Goal: Transaction & Acquisition: Purchase product/service

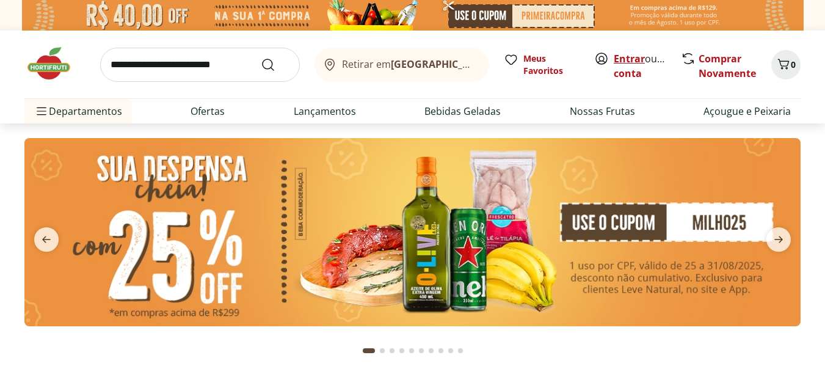
click at [629, 57] on link "Entrar" at bounding box center [629, 58] width 31 height 13
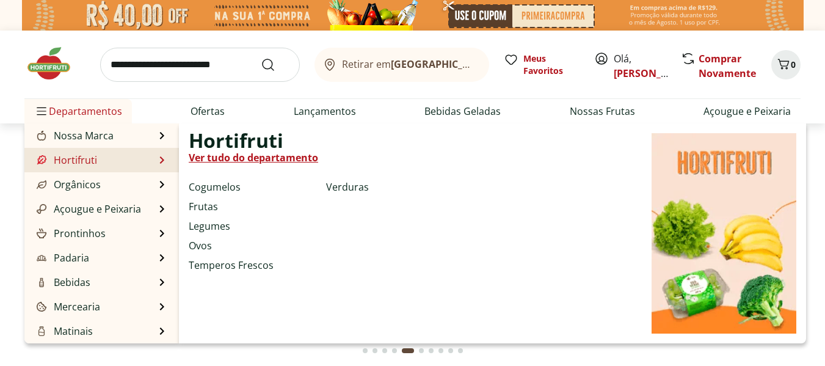
click at [67, 161] on link "Hortifruti" at bounding box center [65, 160] width 63 height 15
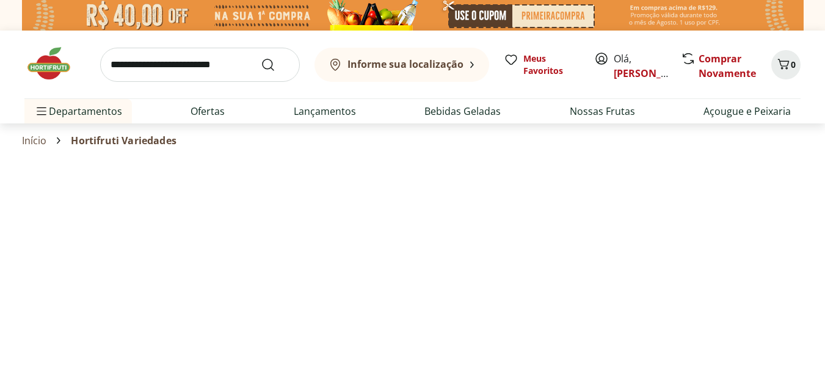
select select "**********"
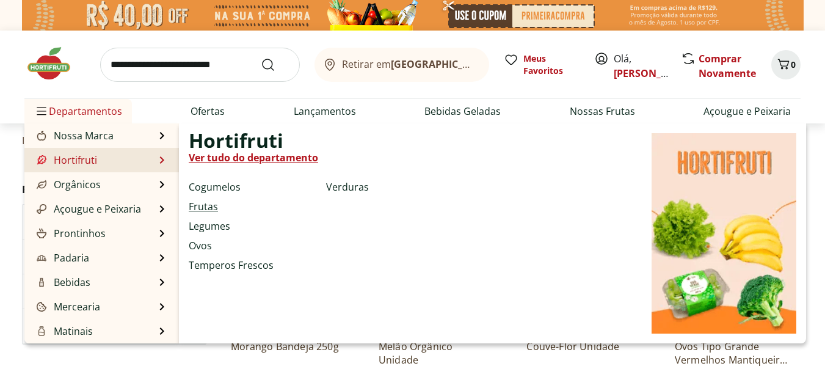
click at [207, 202] on link "Frutas" at bounding box center [203, 206] width 29 height 15
select select "**********"
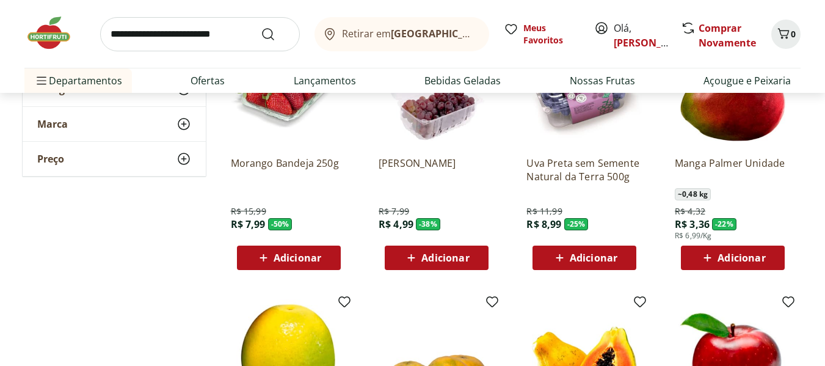
scroll to position [122, 0]
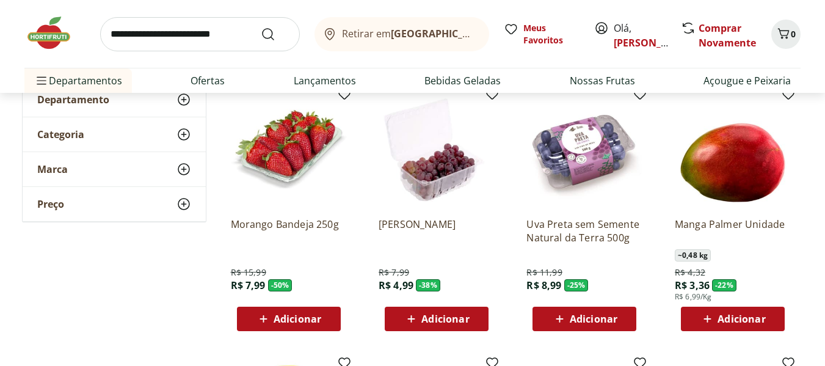
click at [443, 311] on span "Adicionar" at bounding box center [436, 318] width 65 height 15
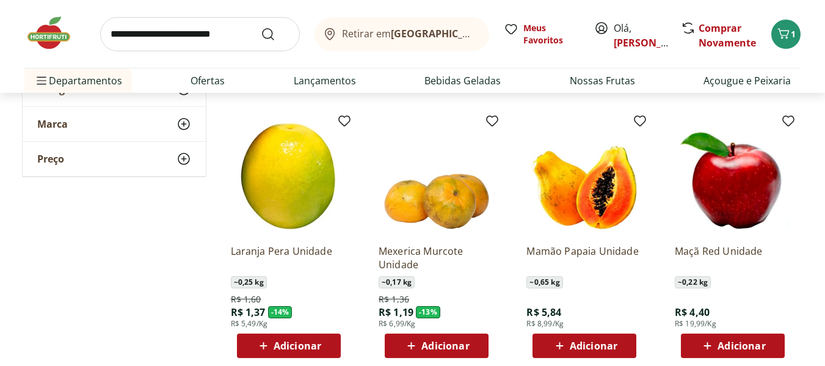
scroll to position [366, 0]
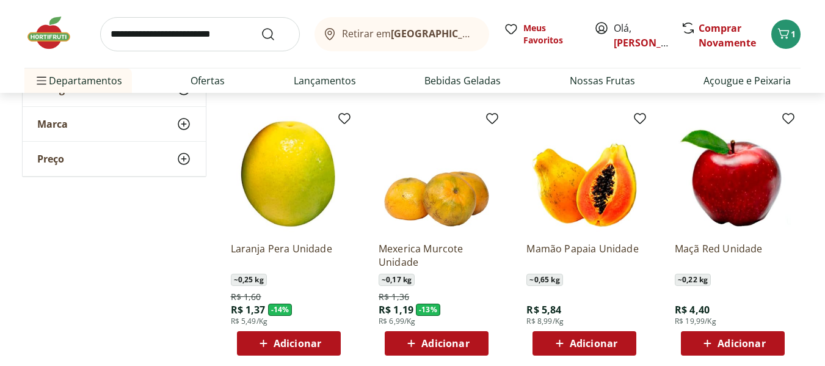
click at [590, 341] on span "Adicionar" at bounding box center [594, 343] width 48 height 10
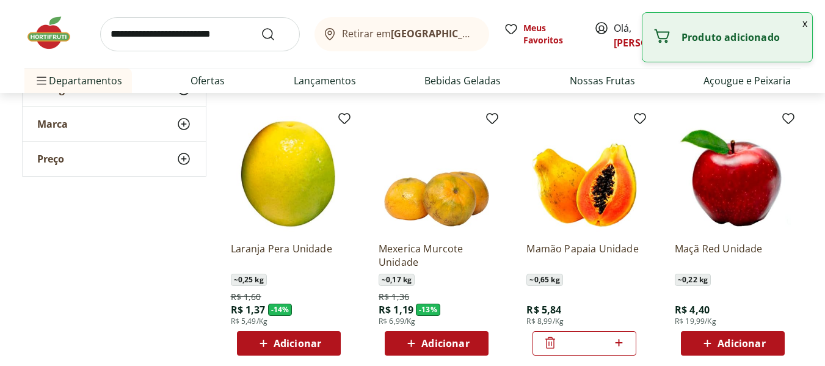
click at [622, 339] on icon at bounding box center [618, 342] width 15 height 15
type input "*"
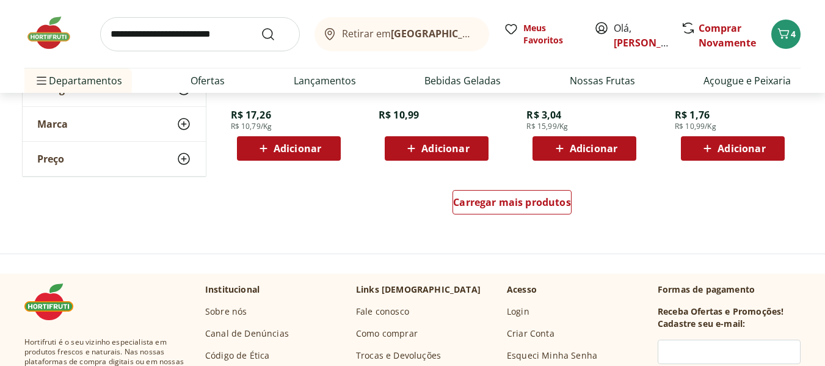
scroll to position [855, 0]
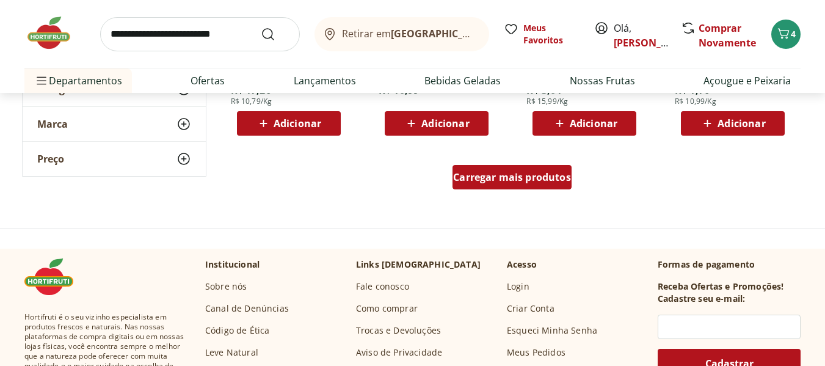
click at [525, 186] on div "Carregar mais produtos" at bounding box center [511, 177] width 119 height 24
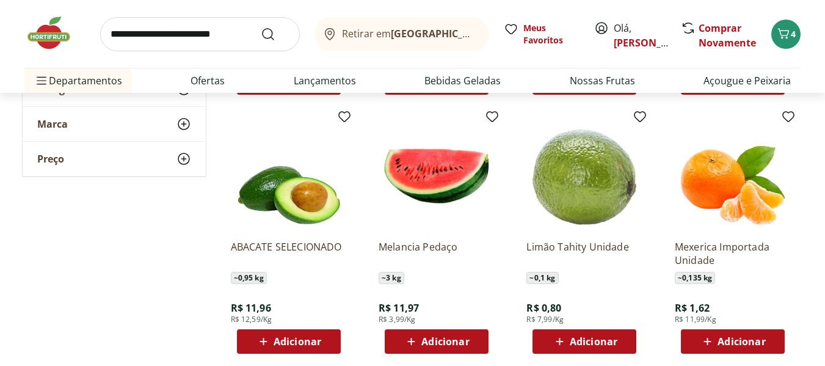
scroll to position [977, 0]
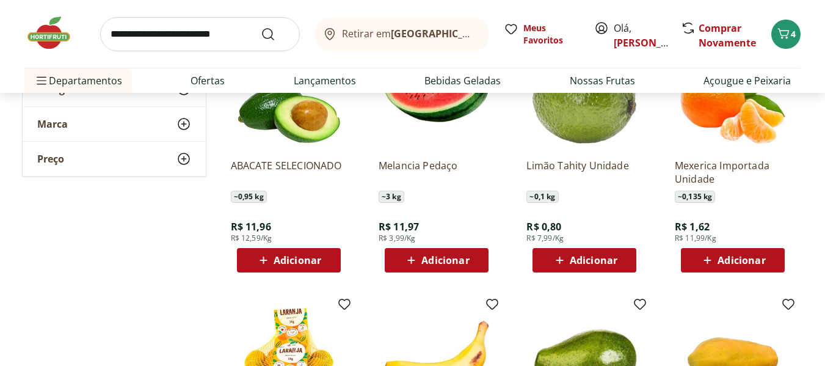
click at [296, 259] on span "Adicionar" at bounding box center [298, 260] width 48 height 10
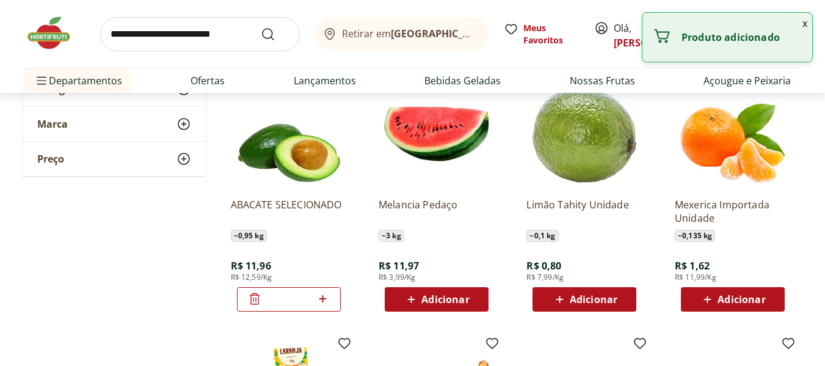
scroll to position [916, 0]
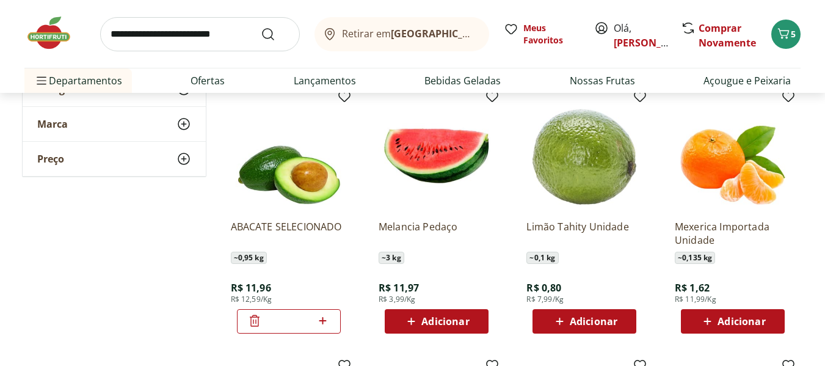
click at [439, 316] on span "Adicionar" at bounding box center [445, 321] width 48 height 10
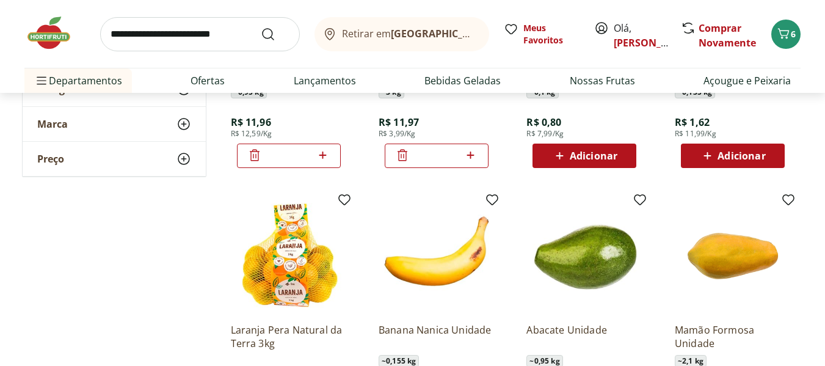
scroll to position [977, 0]
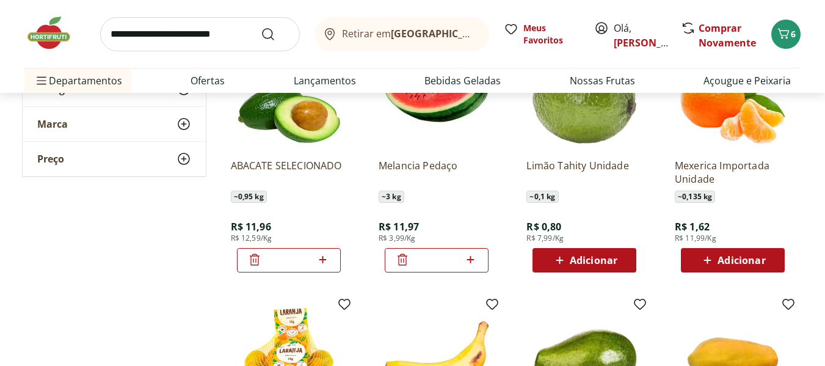
click at [250, 263] on icon at bounding box center [255, 260] width 10 height 12
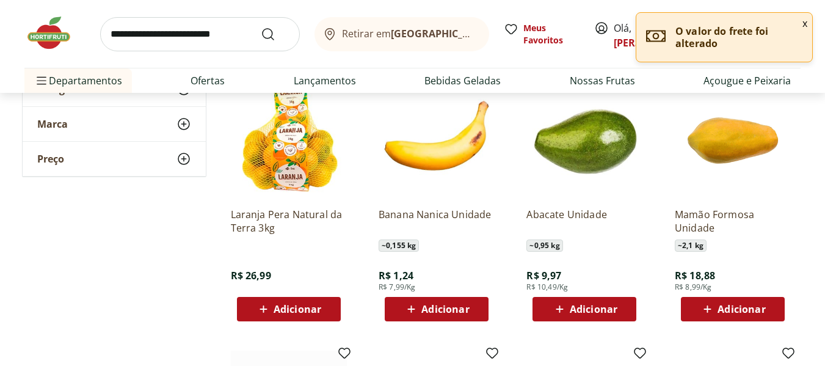
scroll to position [1221, 0]
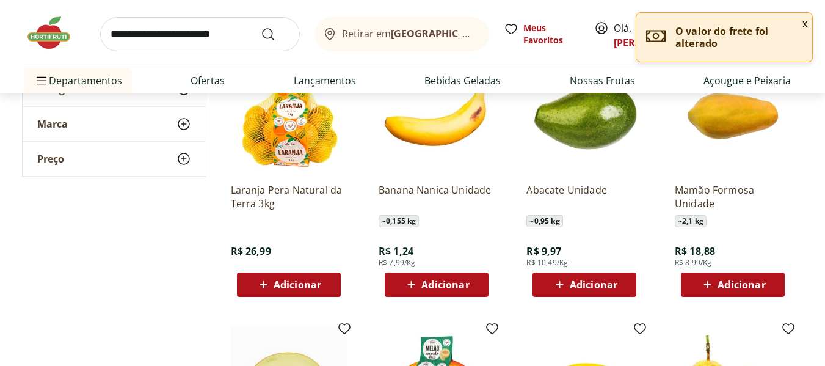
click at [582, 285] on span "Adicionar" at bounding box center [594, 285] width 48 height 10
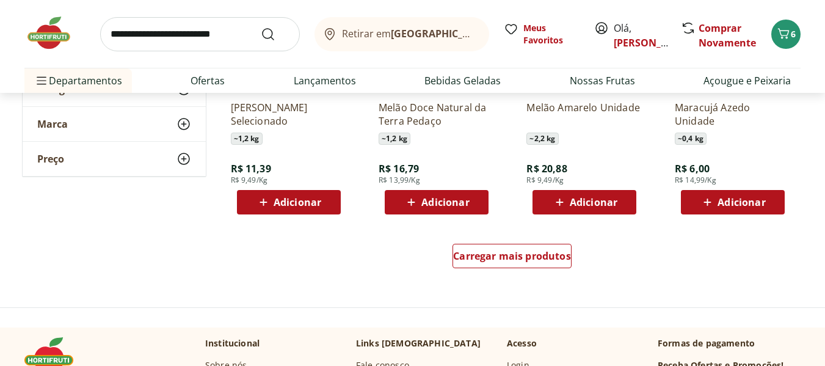
scroll to position [1649, 0]
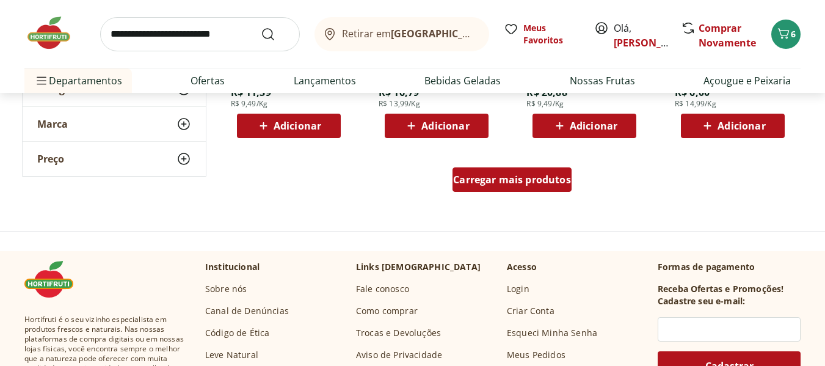
click at [506, 184] on span "Carregar mais produtos" at bounding box center [512, 180] width 118 height 10
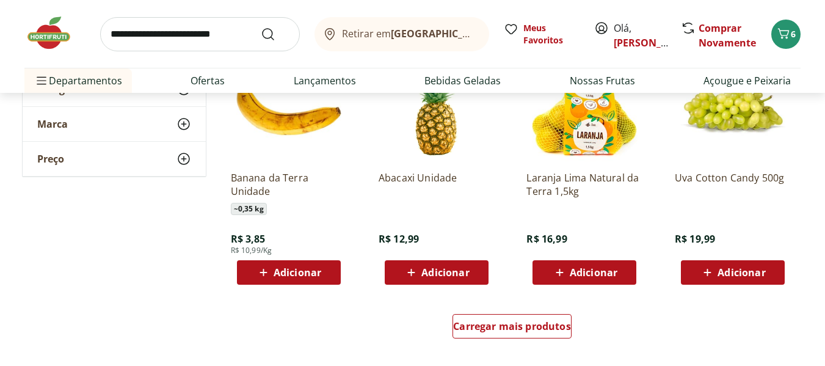
scroll to position [2381, 0]
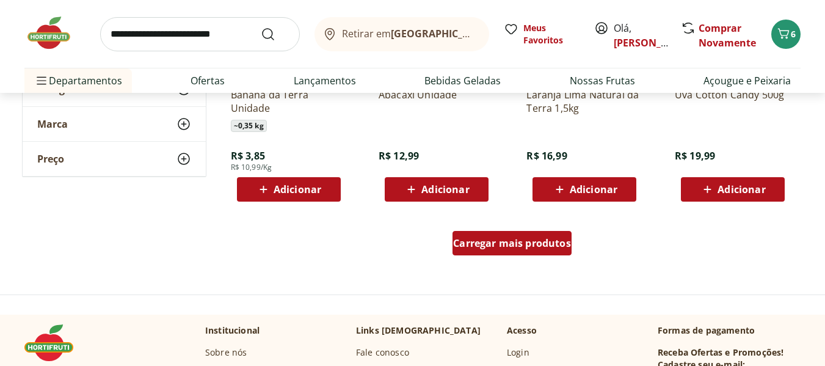
click at [482, 244] on span "Carregar mais produtos" at bounding box center [512, 243] width 118 height 10
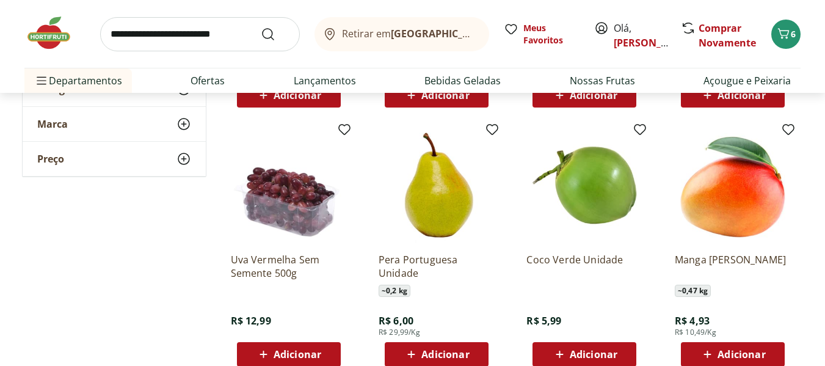
scroll to position [2565, 0]
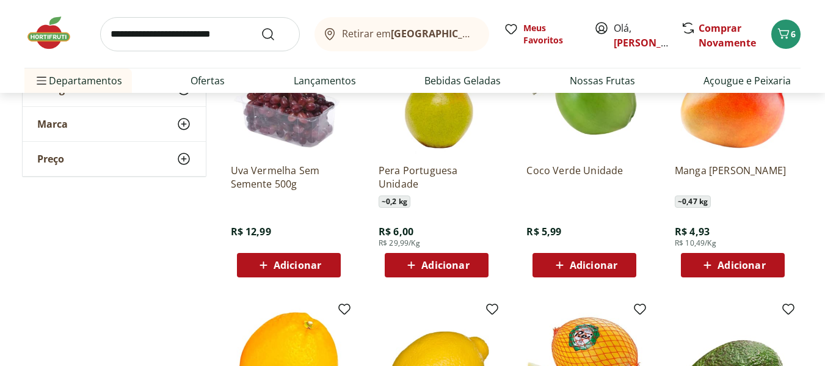
click at [289, 264] on span "Adicionar" at bounding box center [298, 265] width 48 height 10
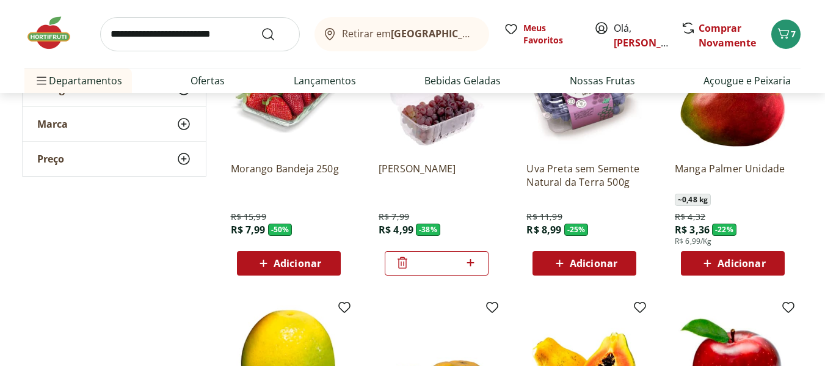
scroll to position [122, 0]
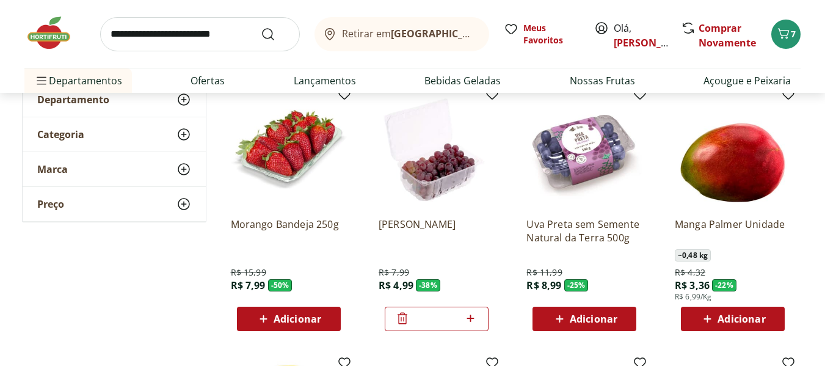
click at [401, 319] on icon at bounding box center [403, 319] width 10 height 12
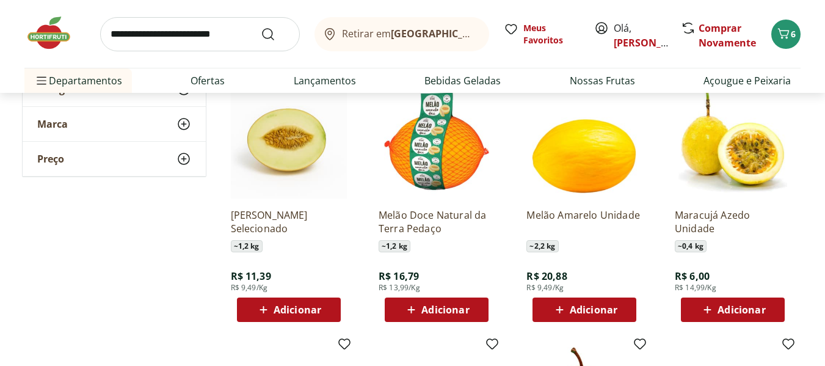
scroll to position [1465, 0]
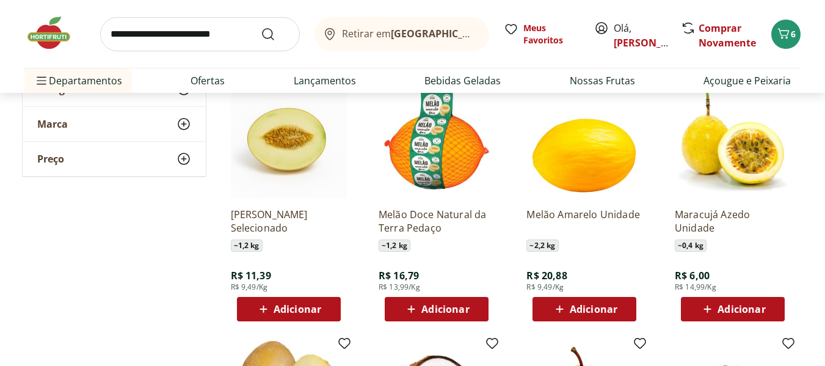
click at [451, 310] on span "Adicionar" at bounding box center [445, 309] width 48 height 10
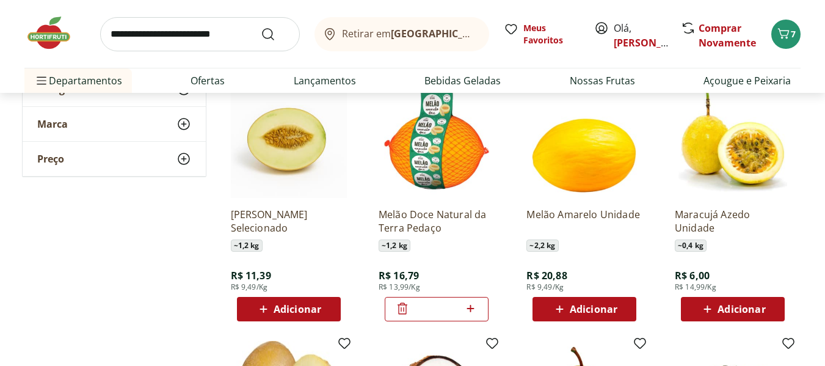
click at [402, 306] on icon at bounding box center [402, 308] width 15 height 15
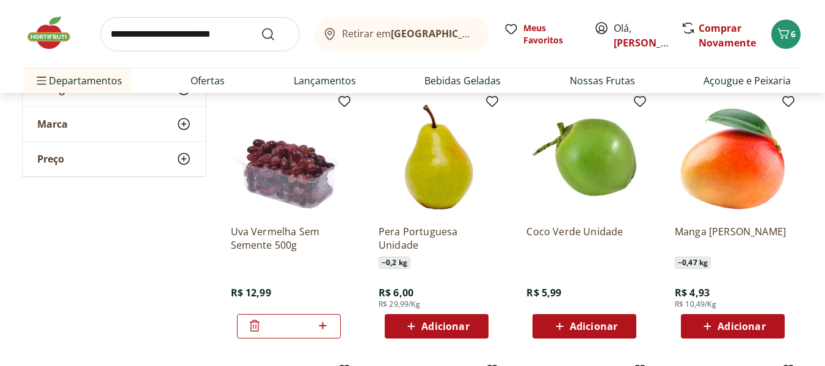
scroll to position [2565, 0]
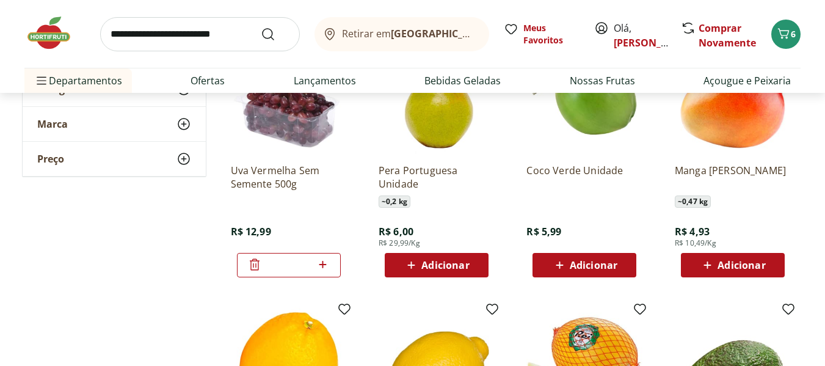
click at [760, 260] on span "Adicionar" at bounding box center [741, 265] width 48 height 10
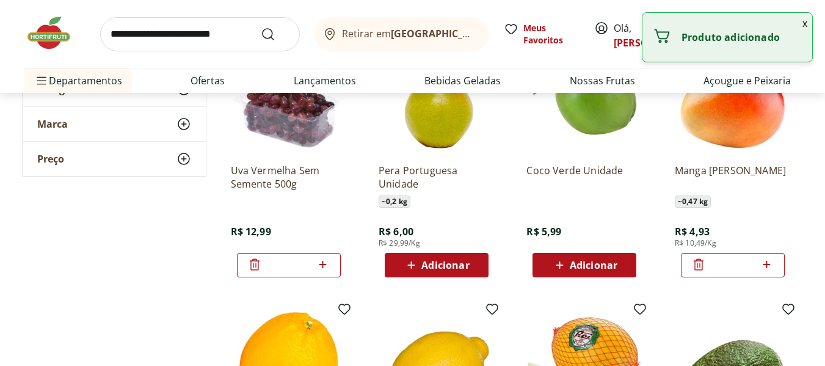
click at [764, 259] on icon at bounding box center [766, 264] width 15 height 15
type input "*"
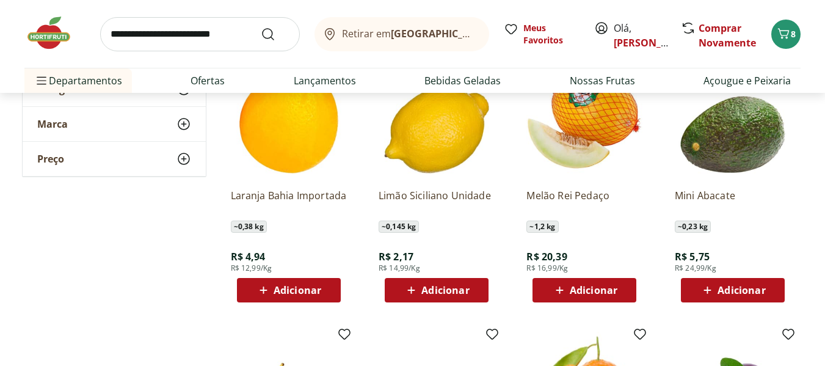
scroll to position [2809, 0]
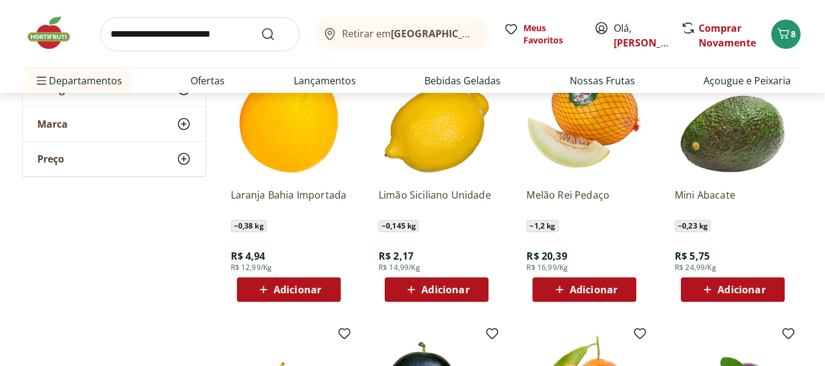
click at [579, 281] on div "Adicionar" at bounding box center [584, 289] width 84 height 22
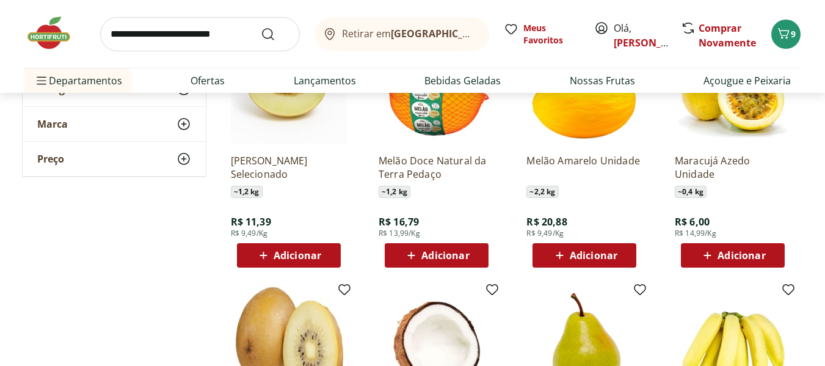
scroll to position [1527, 0]
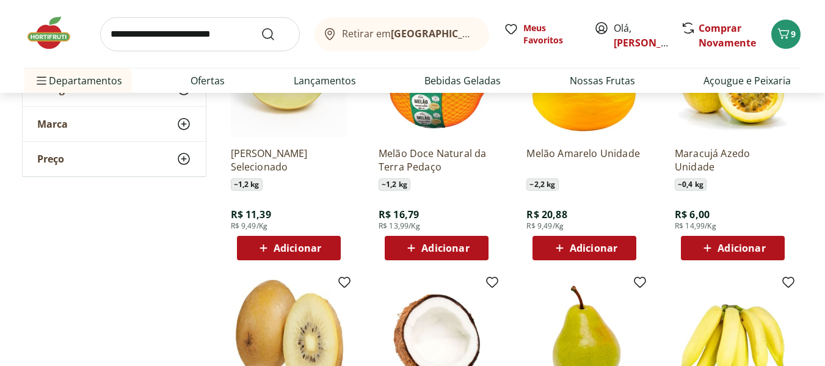
click at [423, 241] on span "Adicionar" at bounding box center [436, 248] width 65 height 15
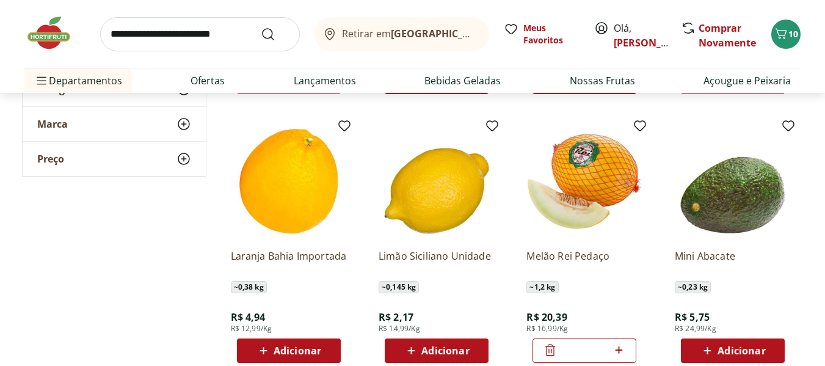
scroll to position [2809, 0]
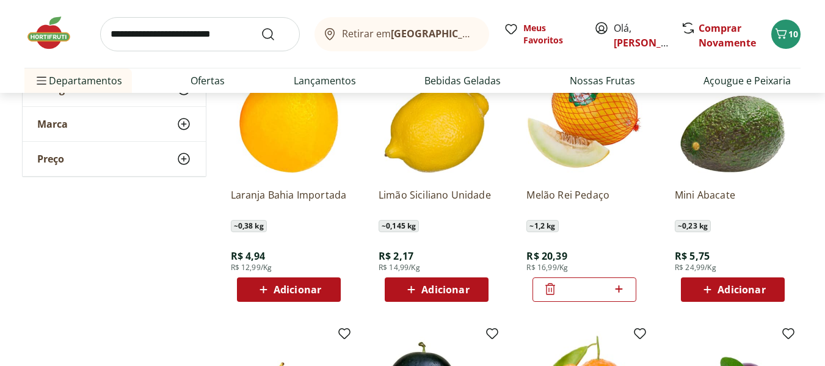
click at [551, 293] on icon at bounding box center [550, 288] width 15 height 15
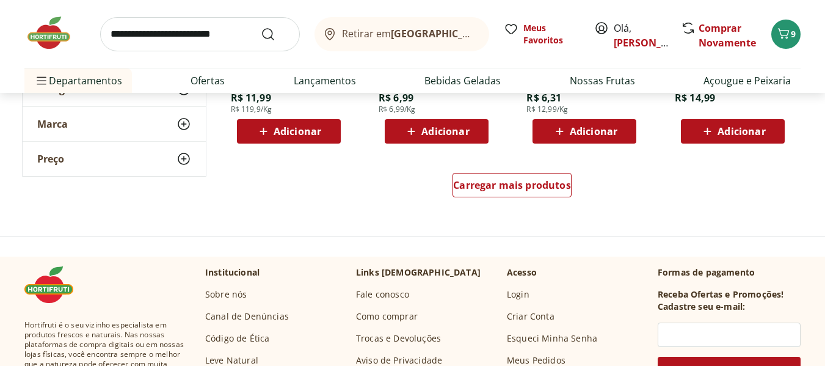
scroll to position [3236, 0]
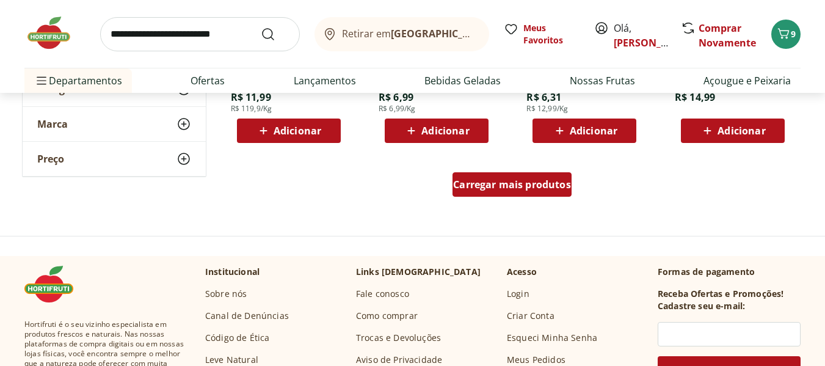
click at [474, 189] on span "Carregar mais produtos" at bounding box center [512, 185] width 118 height 10
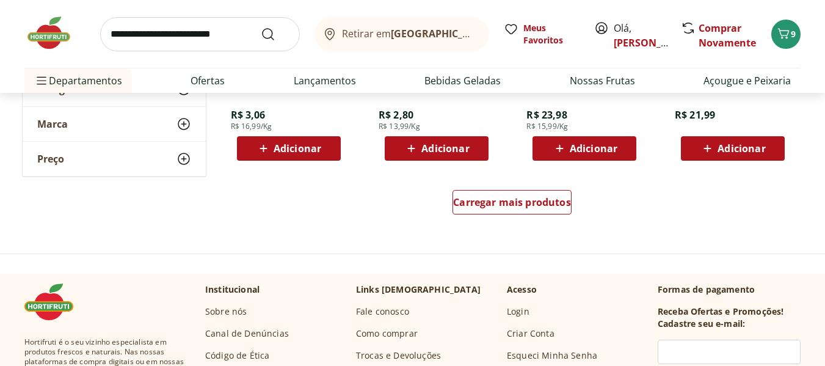
scroll to position [4030, 0]
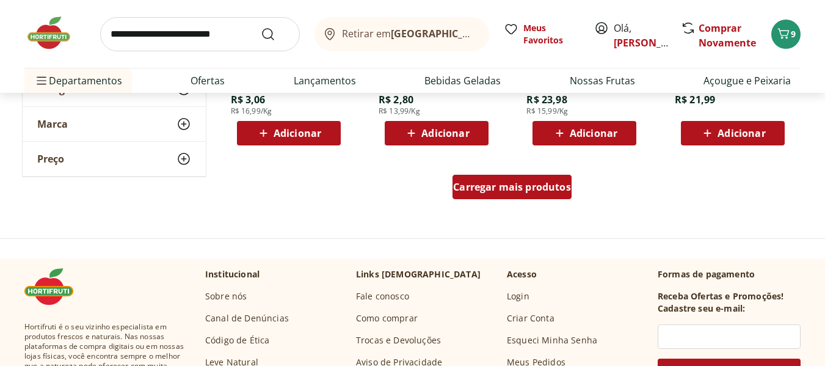
click at [474, 182] on span "Carregar mais produtos" at bounding box center [512, 187] width 118 height 10
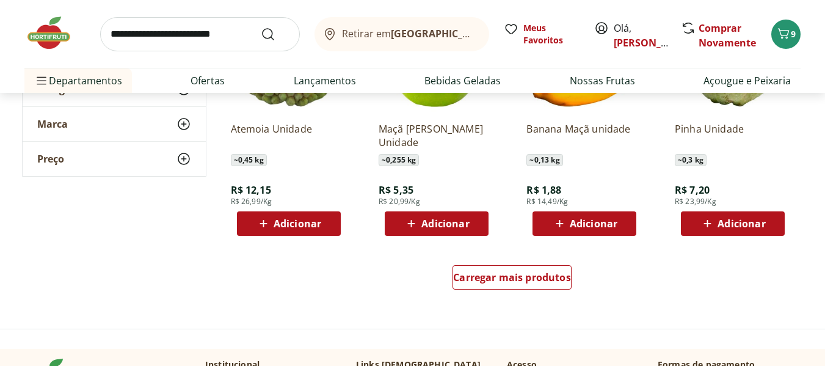
scroll to position [4885, 0]
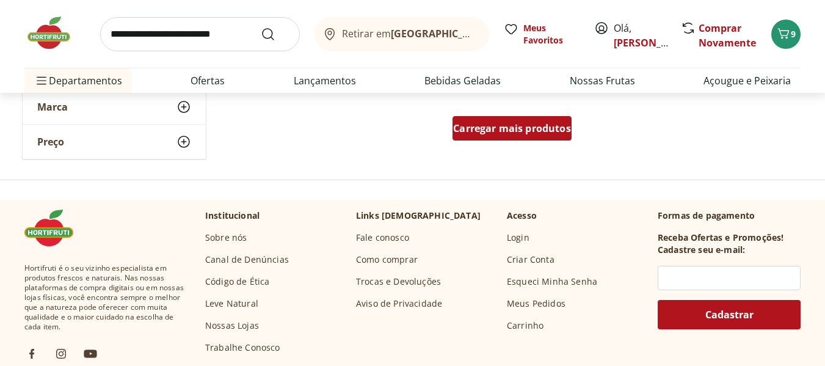
click at [504, 133] on span "Carregar mais produtos" at bounding box center [512, 128] width 118 height 10
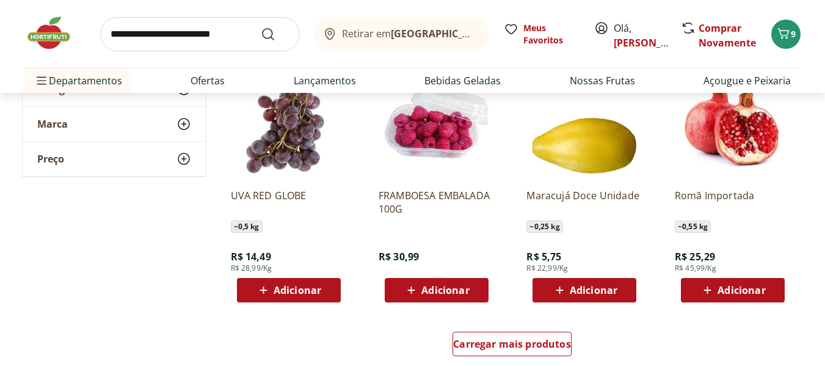
scroll to position [5557, 0]
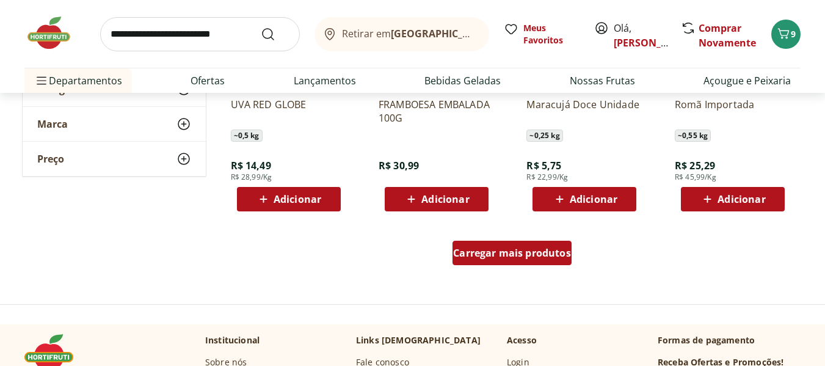
click at [470, 250] on span "Carregar mais produtos" at bounding box center [512, 253] width 118 height 10
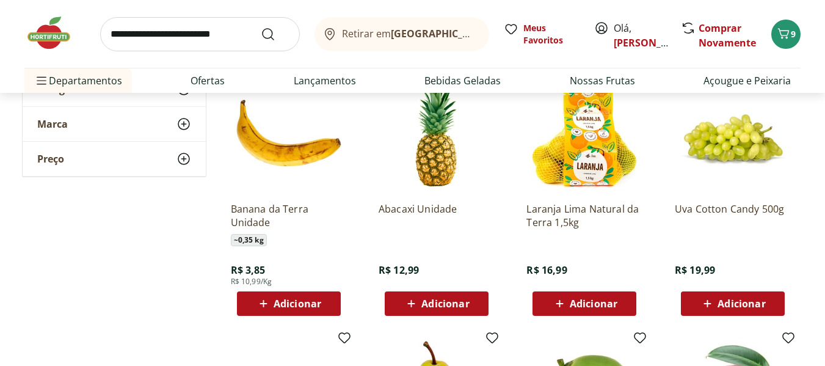
scroll to position [2259, 0]
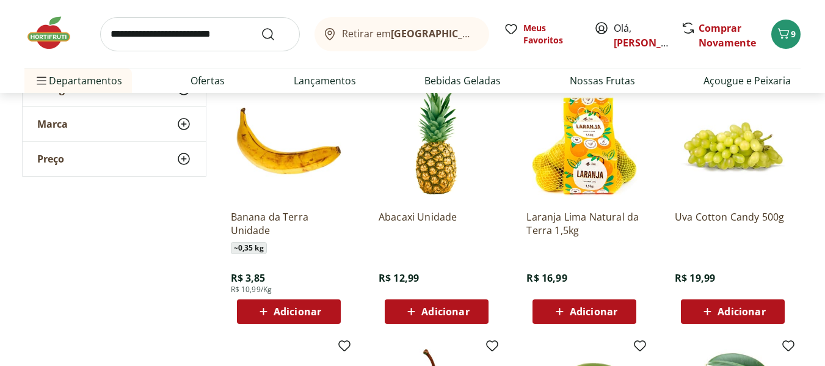
click at [441, 310] on span "Adicionar" at bounding box center [445, 312] width 48 height 10
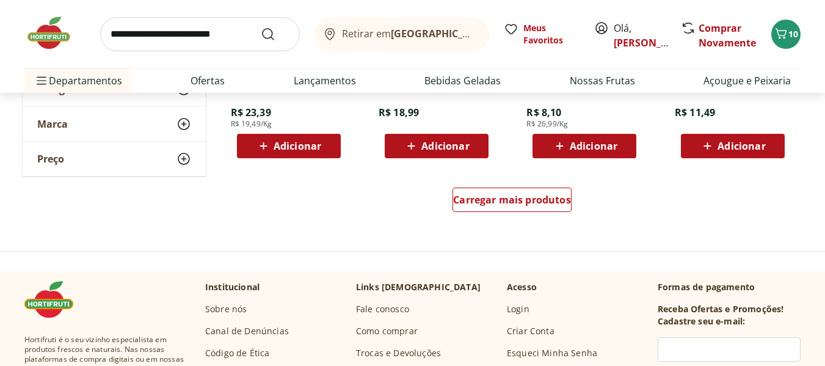
scroll to position [6412, 0]
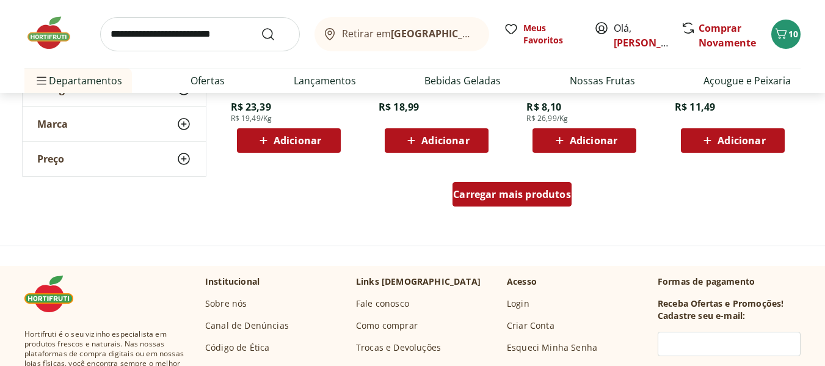
click at [511, 199] on span "Carregar mais produtos" at bounding box center [512, 194] width 118 height 10
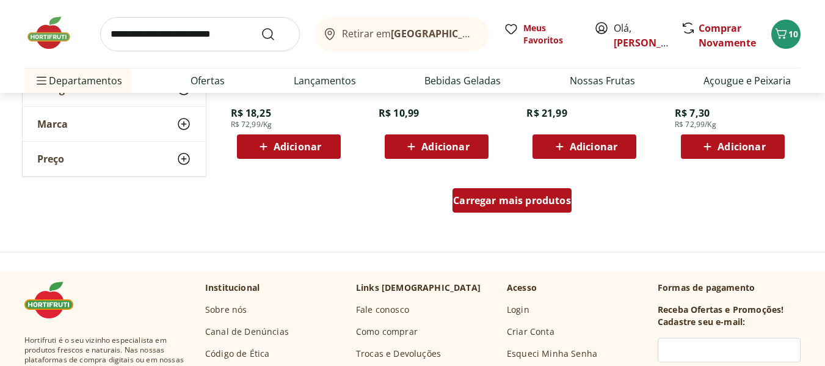
scroll to position [7205, 0]
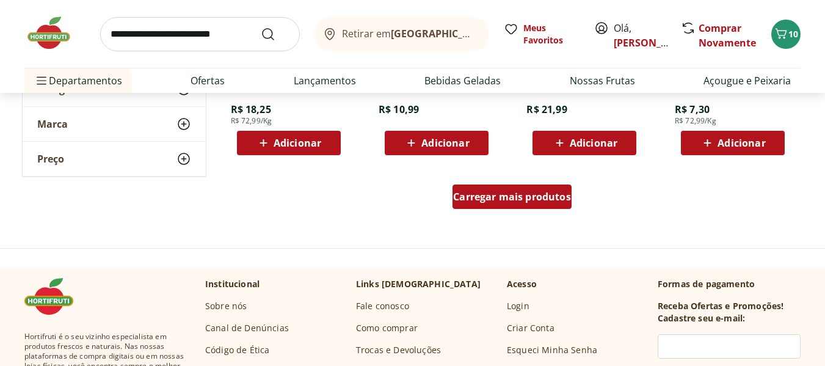
click at [511, 200] on span "Carregar mais produtos" at bounding box center [512, 197] width 118 height 10
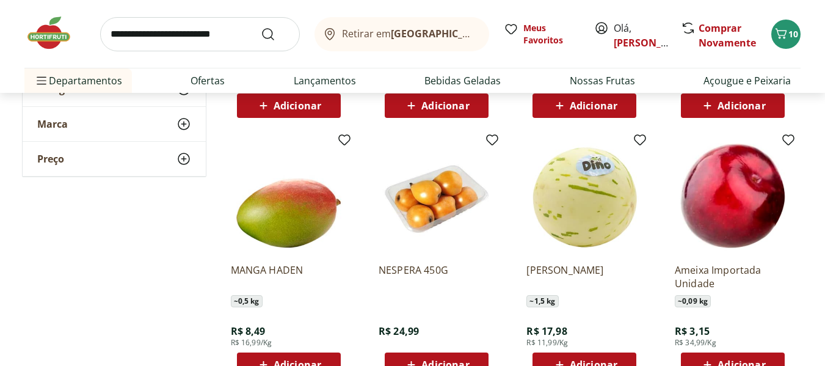
scroll to position [7327, 0]
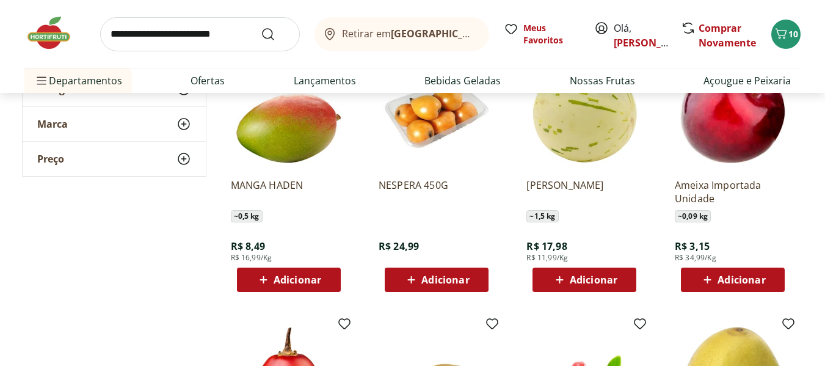
click at [295, 278] on span "Adicionar" at bounding box center [298, 280] width 48 height 10
click at [326, 279] on icon at bounding box center [322, 278] width 7 height 7
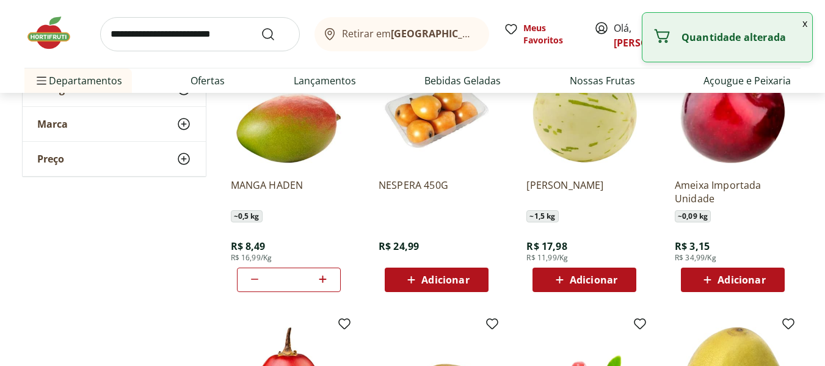
click at [326, 279] on icon at bounding box center [322, 278] width 7 height 7
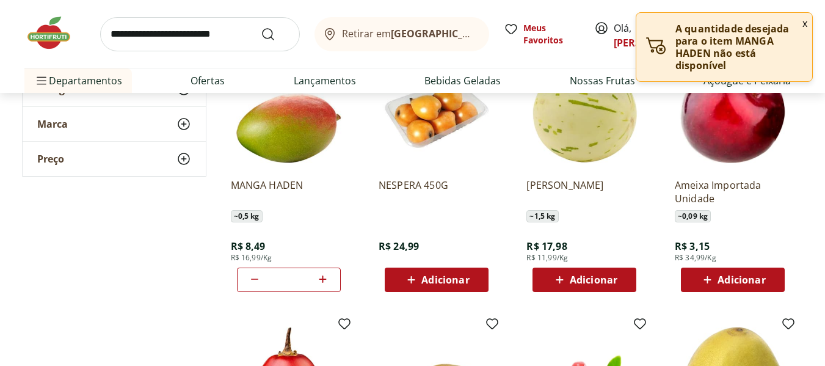
click at [255, 279] on icon at bounding box center [254, 279] width 7 height 1
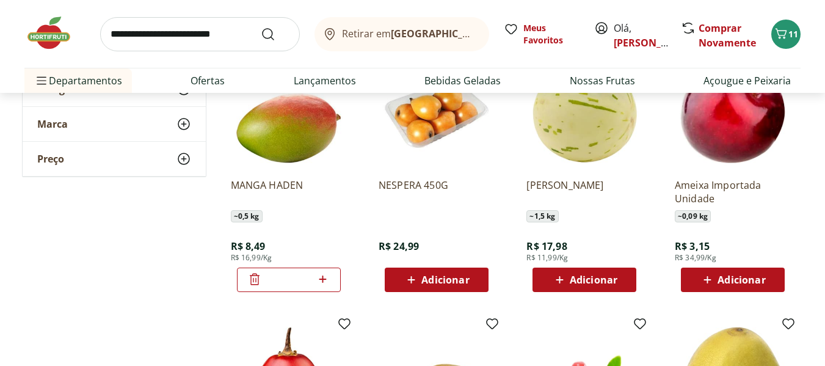
click at [324, 280] on icon at bounding box center [322, 278] width 7 height 7
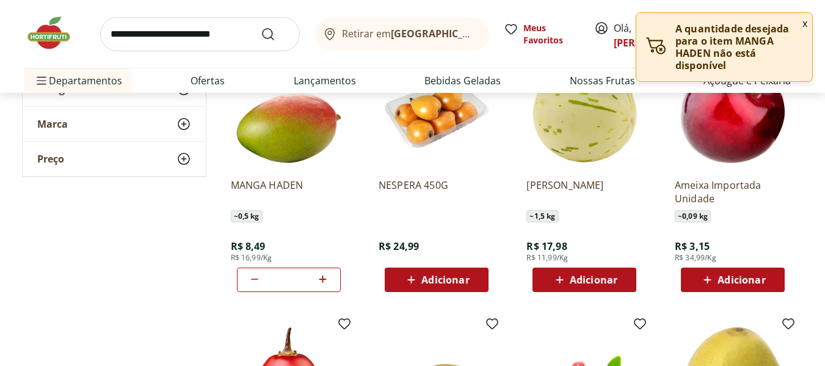
click at [255, 280] on icon at bounding box center [254, 279] width 15 height 15
type input "*"
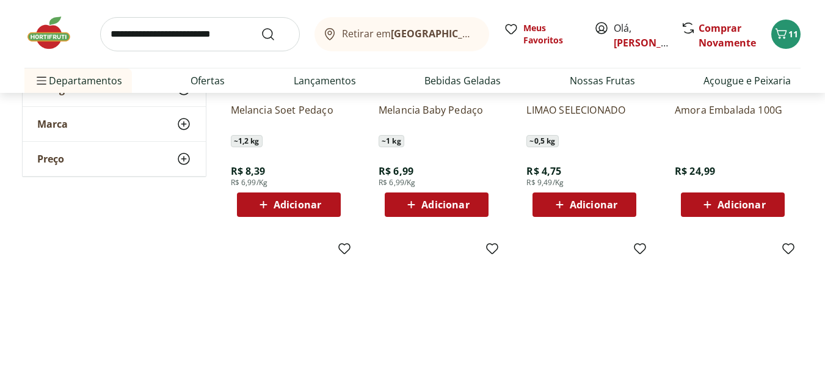
scroll to position [4946, 0]
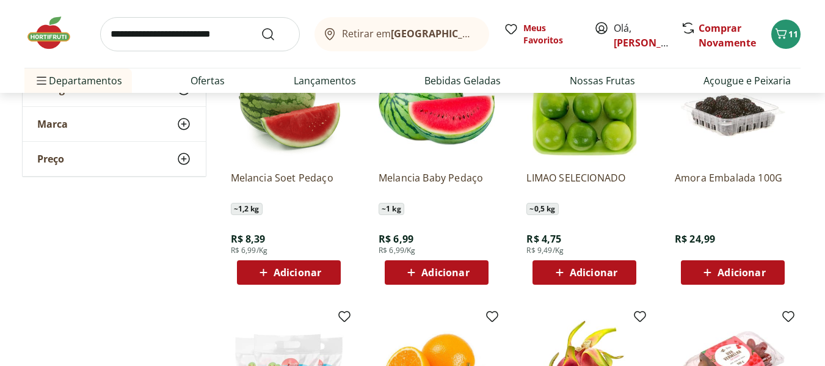
click at [203, 42] on input "search" at bounding box center [200, 34] width 200 height 34
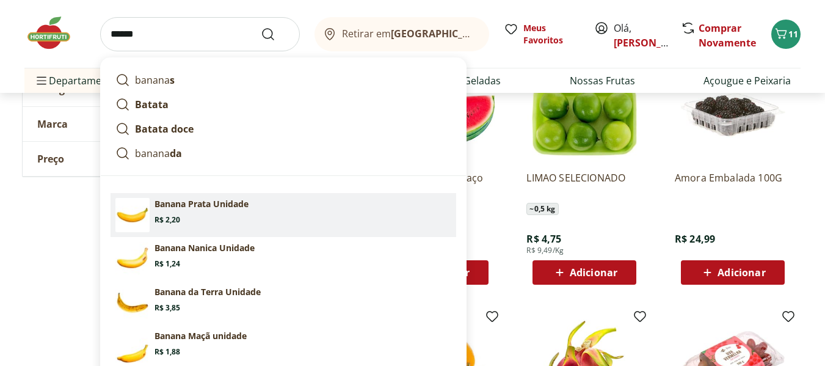
click at [193, 208] on p "Banana Prata Unidade" at bounding box center [201, 204] width 94 height 12
type input "**********"
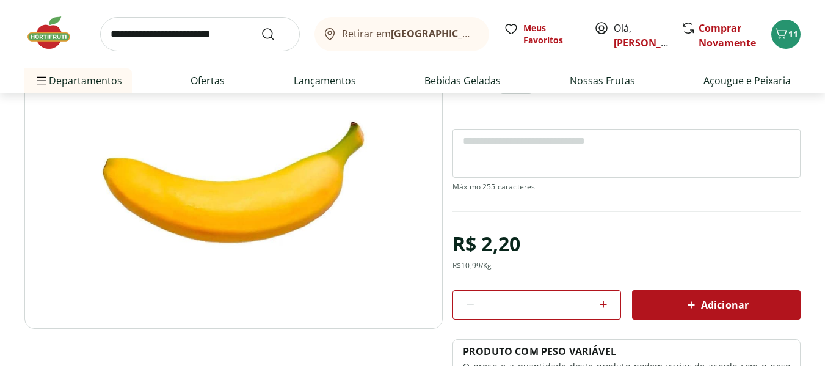
click at [553, 305] on input "*" at bounding box center [536, 304] width 109 height 13
type input "**"
click at [710, 309] on span "Adicionar" at bounding box center [716, 304] width 65 height 15
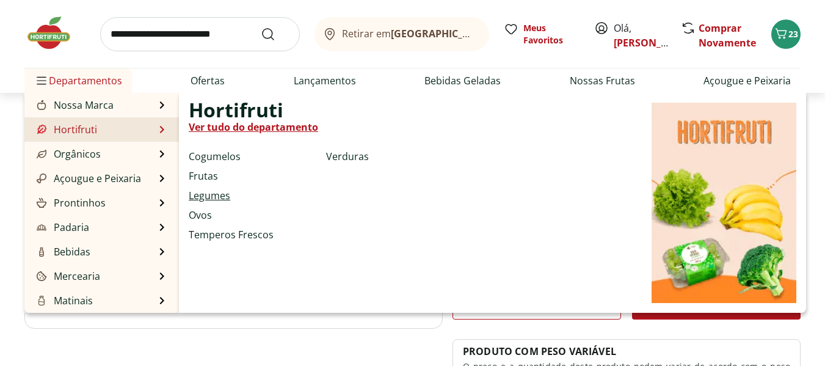
click at [211, 196] on link "Legumes" at bounding box center [210, 195] width 42 height 15
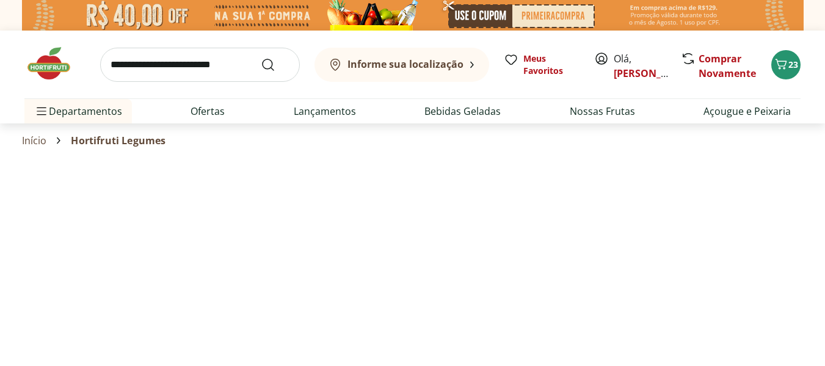
select select "**********"
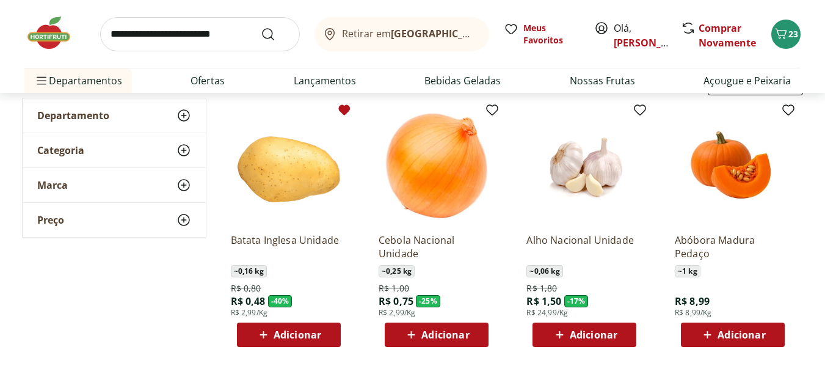
scroll to position [122, 0]
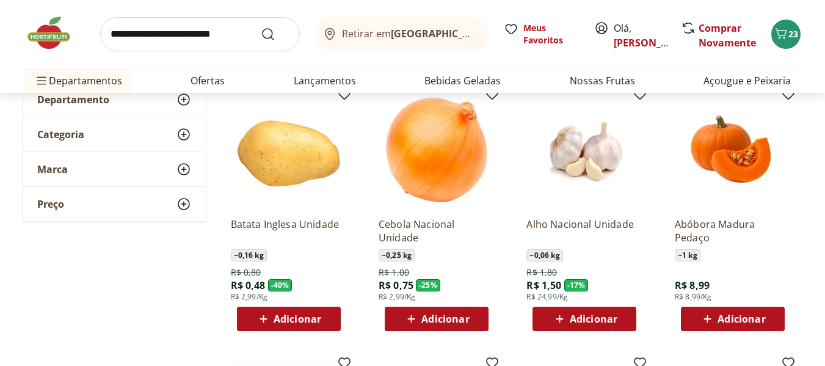
click at [298, 319] on span "Adicionar" at bounding box center [298, 319] width 48 height 10
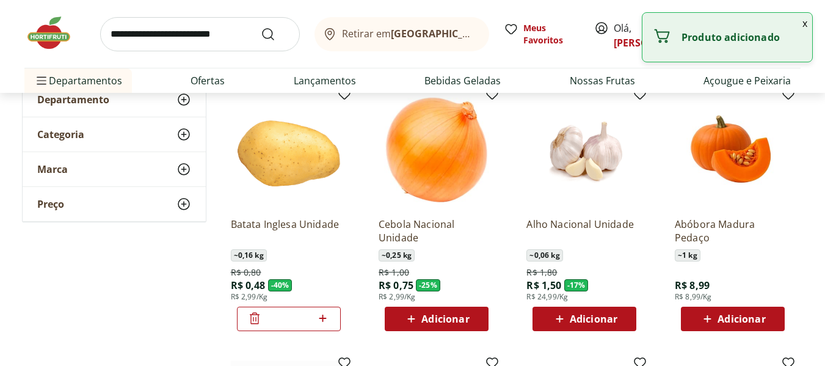
click at [318, 318] on icon at bounding box center [322, 318] width 15 height 15
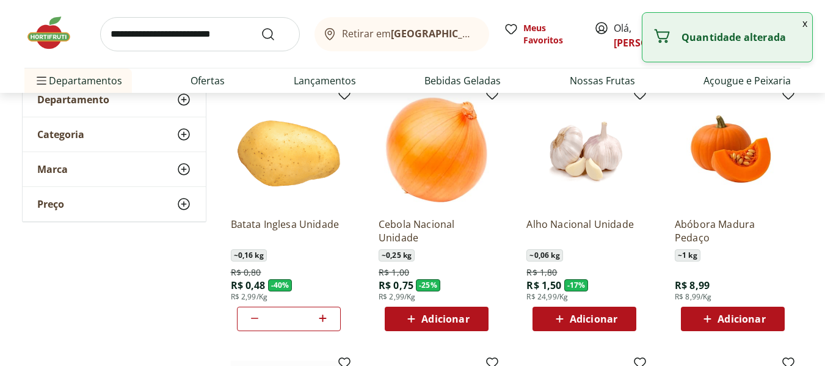
type input "*"
click at [432, 315] on span "Adicionar" at bounding box center [445, 319] width 48 height 10
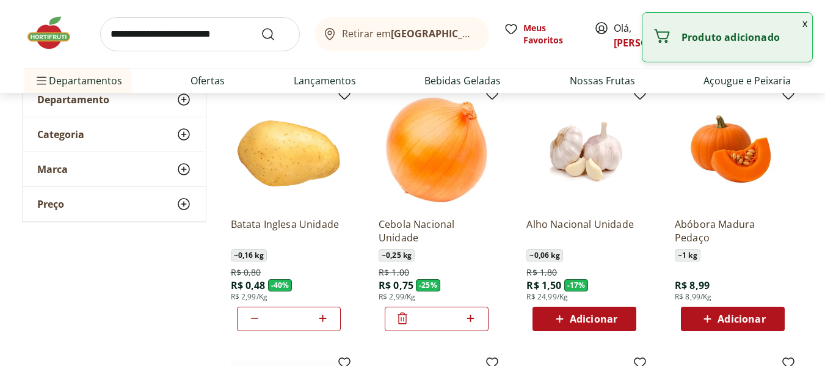
click at [468, 316] on icon at bounding box center [470, 318] width 15 height 15
type input "*"
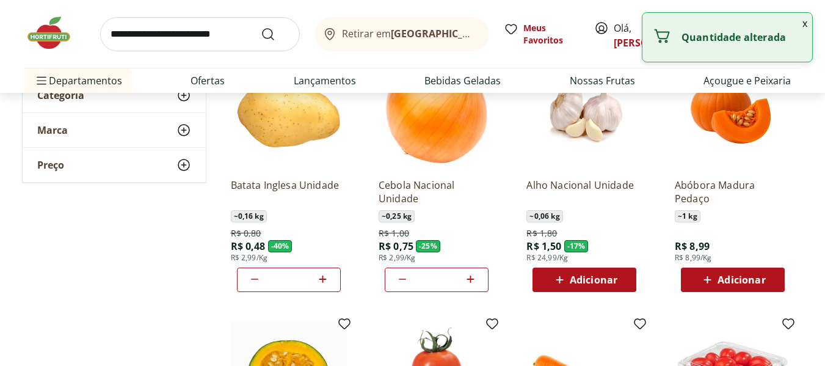
scroll to position [183, 0]
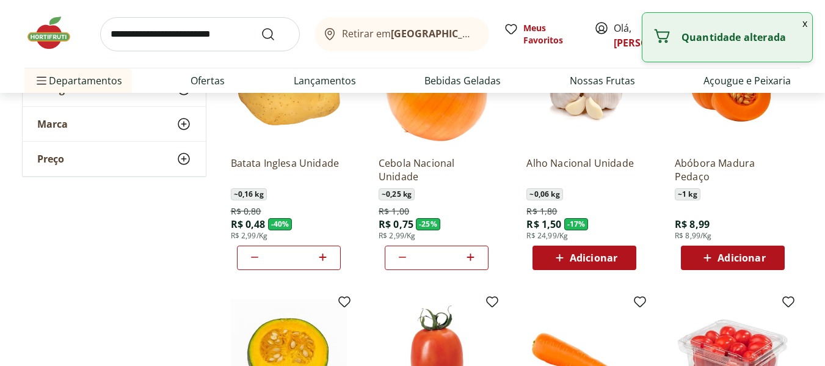
click at [592, 263] on span "Adicionar" at bounding box center [594, 258] width 48 height 10
click at [620, 253] on icon at bounding box center [618, 257] width 15 height 15
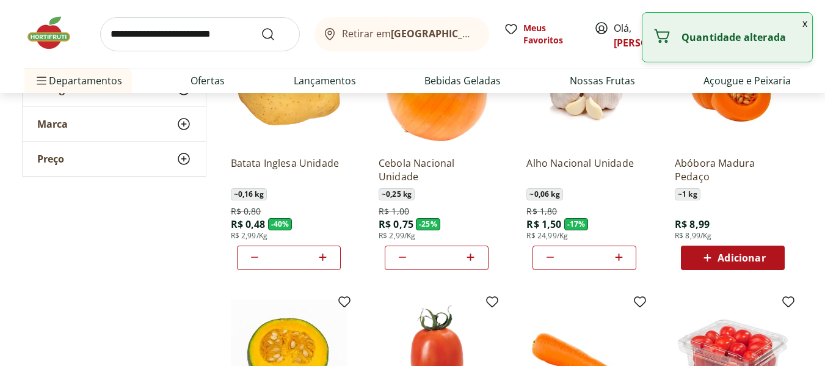
type input "*"
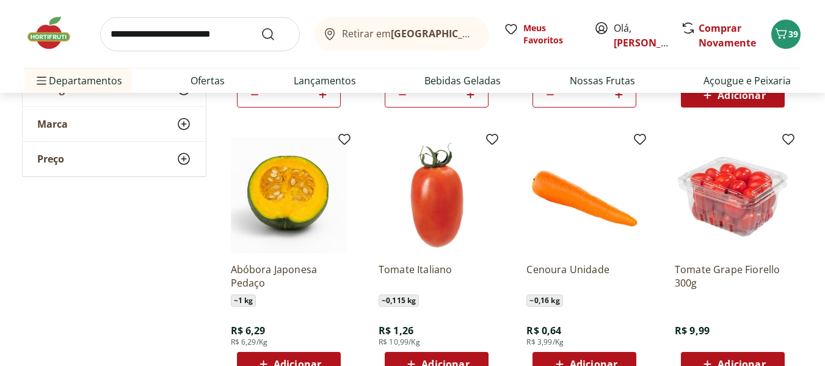
scroll to position [427, 0]
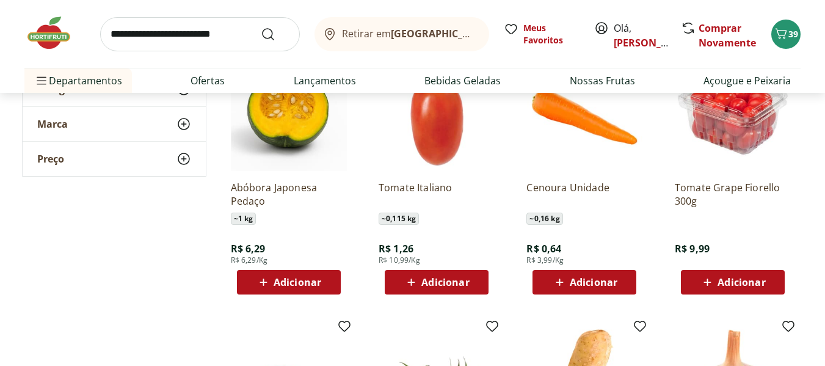
click at [585, 277] on span "Adicionar" at bounding box center [594, 282] width 48 height 10
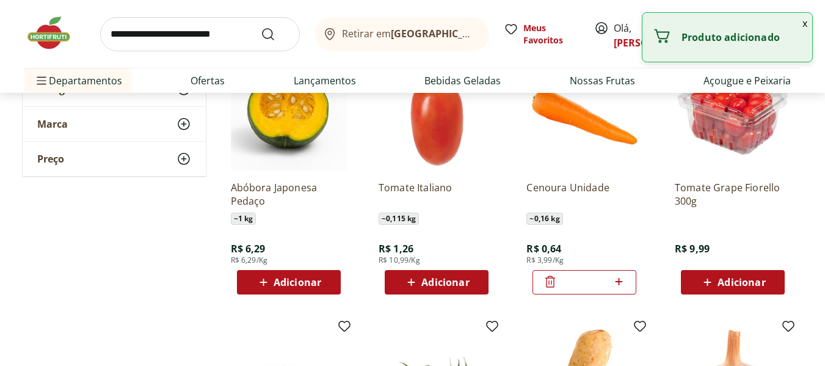
click at [620, 278] on icon at bounding box center [618, 281] width 15 height 15
type input "*"
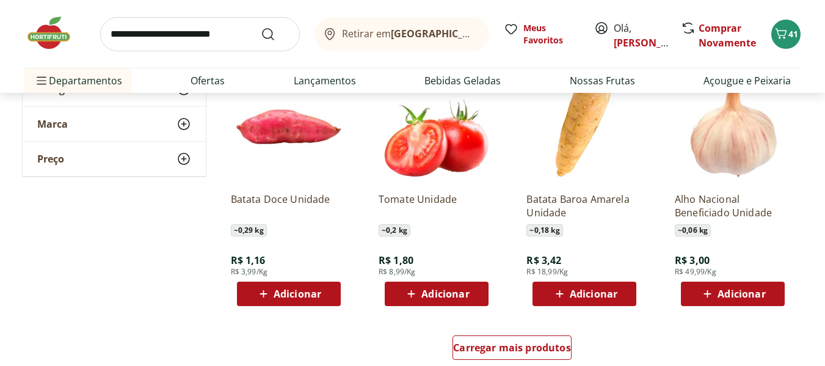
scroll to position [733, 0]
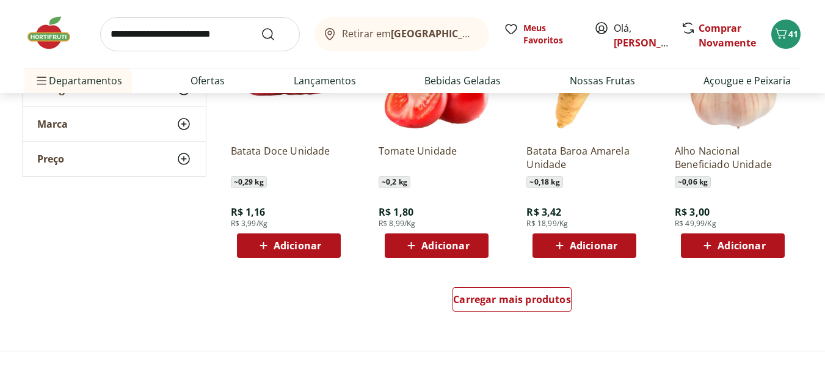
click at [468, 242] on span "Adicionar" at bounding box center [445, 246] width 48 height 10
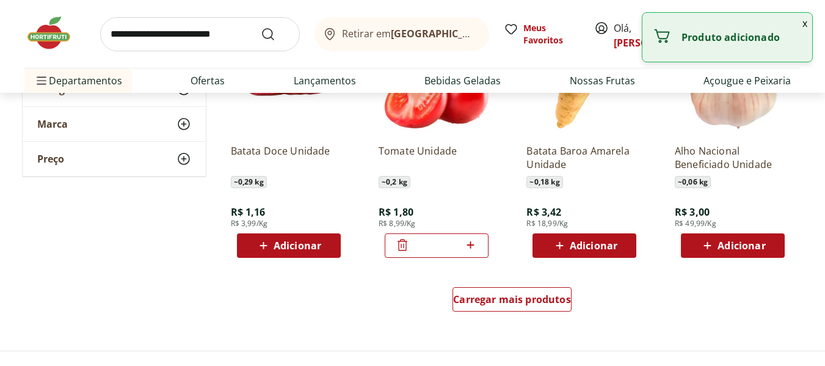
click at [469, 242] on icon at bounding box center [470, 245] width 15 height 15
type input "*"
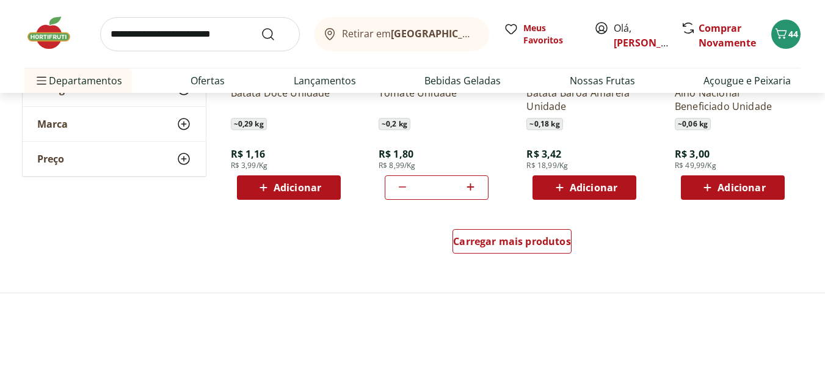
scroll to position [794, 0]
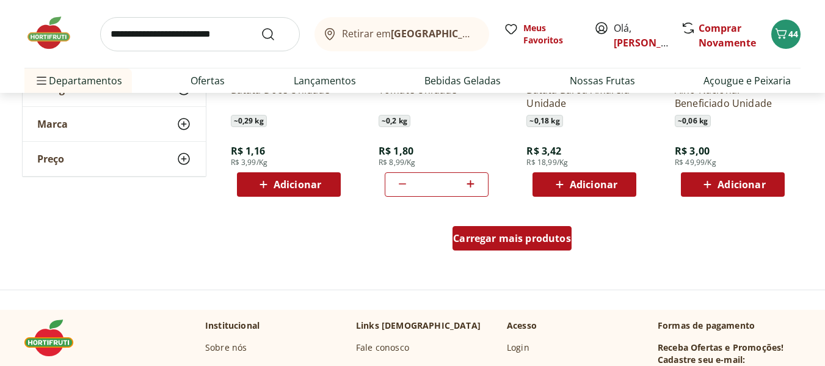
click at [534, 239] on span "Carregar mais produtos" at bounding box center [512, 238] width 118 height 10
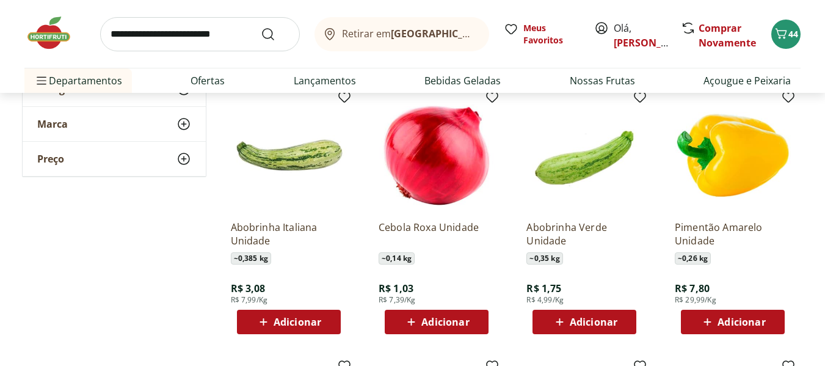
scroll to position [916, 0]
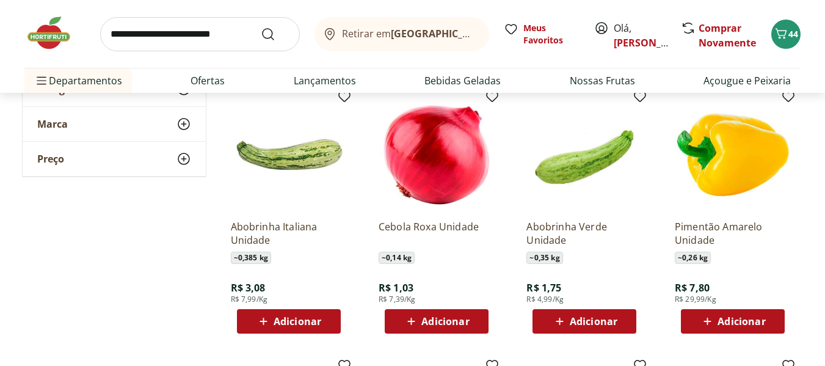
click at [578, 322] on span "Adicionar" at bounding box center [594, 321] width 48 height 10
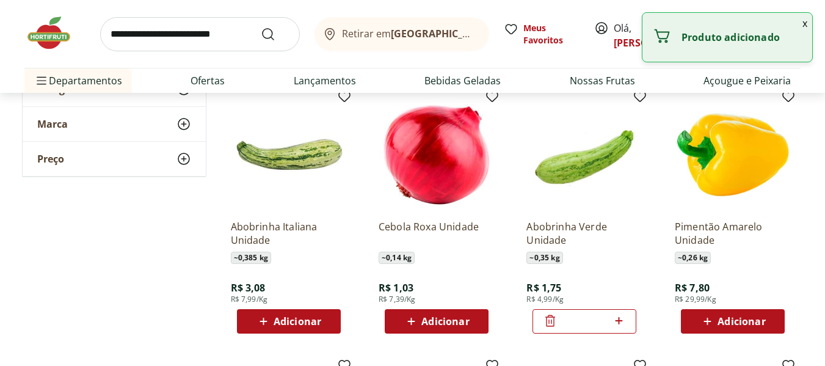
click at [620, 321] on icon at bounding box center [618, 320] width 7 height 7
type input "*"
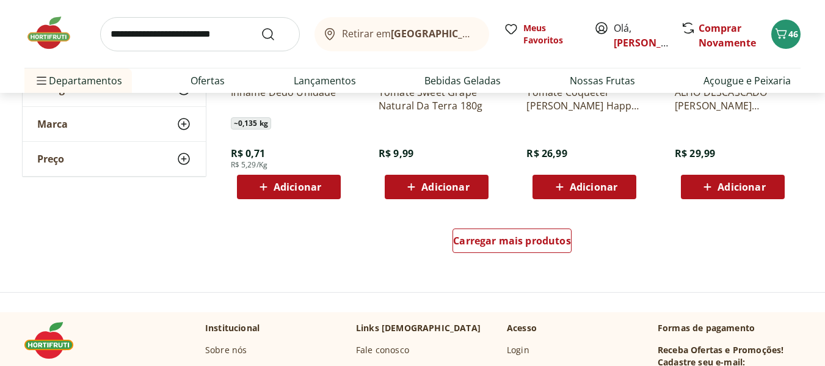
scroll to position [1649, 0]
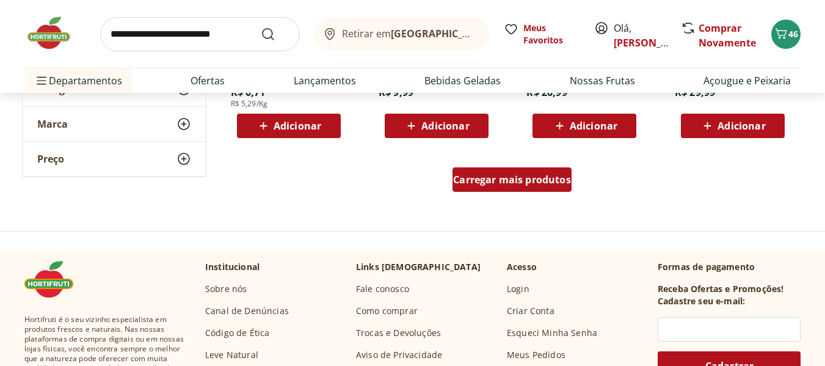
click at [508, 187] on div "Carregar mais produtos" at bounding box center [511, 179] width 119 height 24
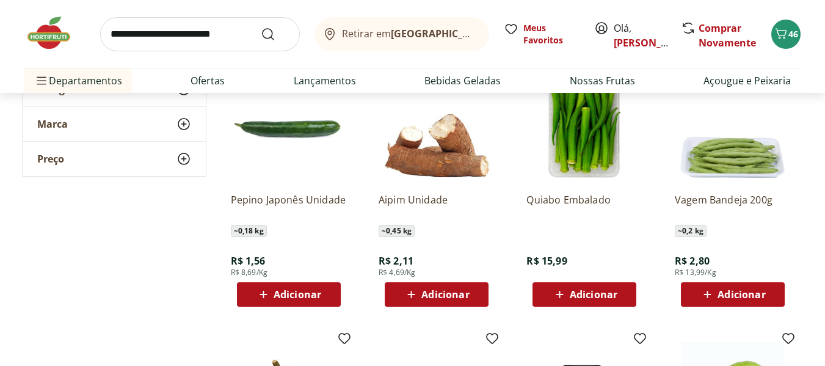
scroll to position [1771, 0]
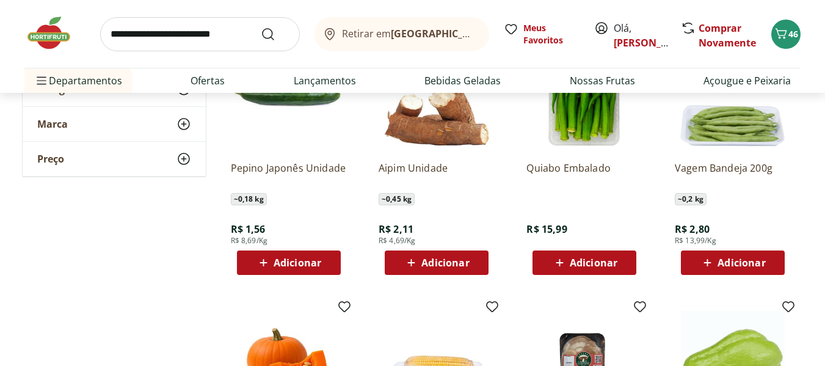
click at [303, 266] on span "Adicionar" at bounding box center [298, 263] width 48 height 10
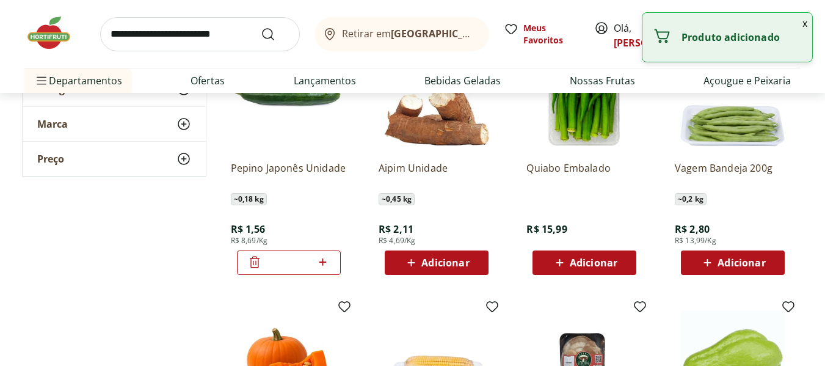
click at [318, 261] on icon at bounding box center [322, 262] width 15 height 15
type input "*"
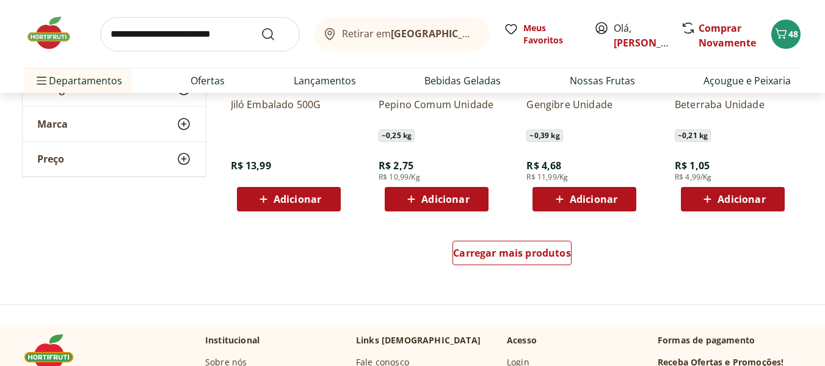
scroll to position [2381, 0]
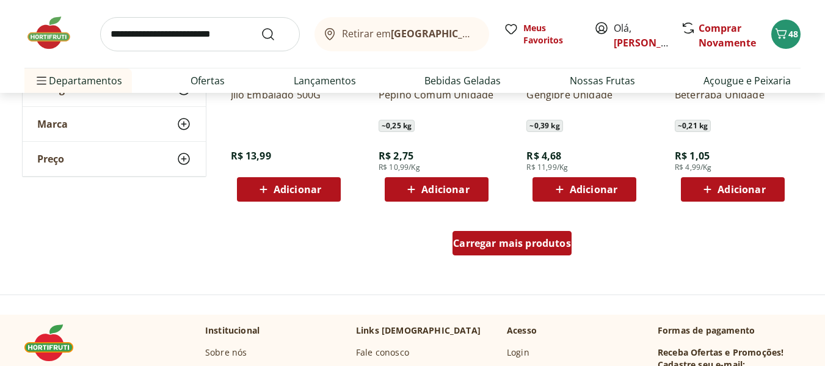
click at [507, 247] on span "Carregar mais produtos" at bounding box center [512, 243] width 118 height 10
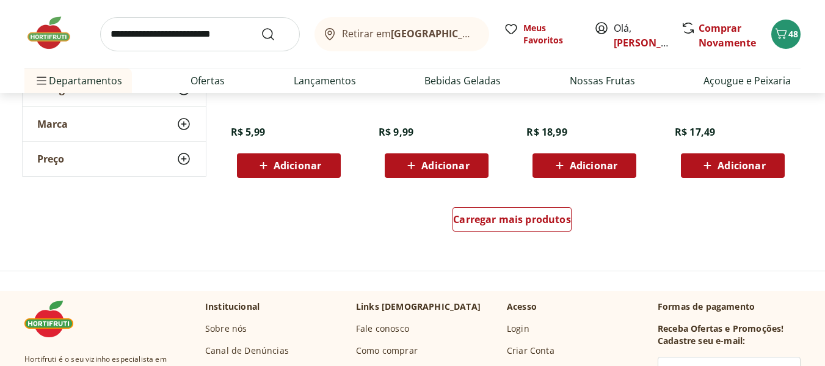
scroll to position [3236, 0]
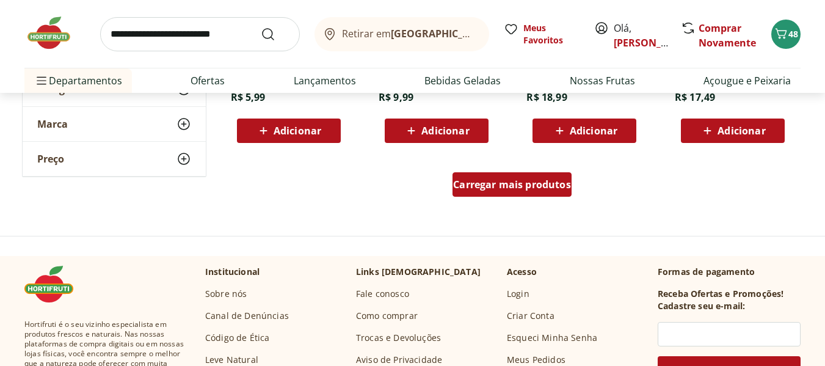
click at [520, 182] on span "Carregar mais produtos" at bounding box center [512, 185] width 118 height 10
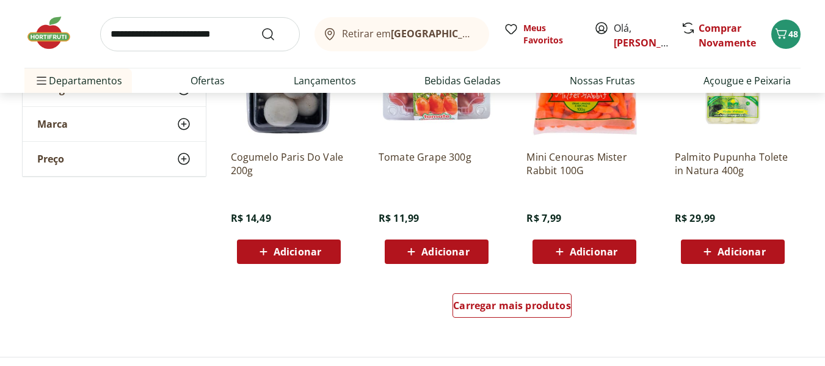
scroll to position [3969, 0]
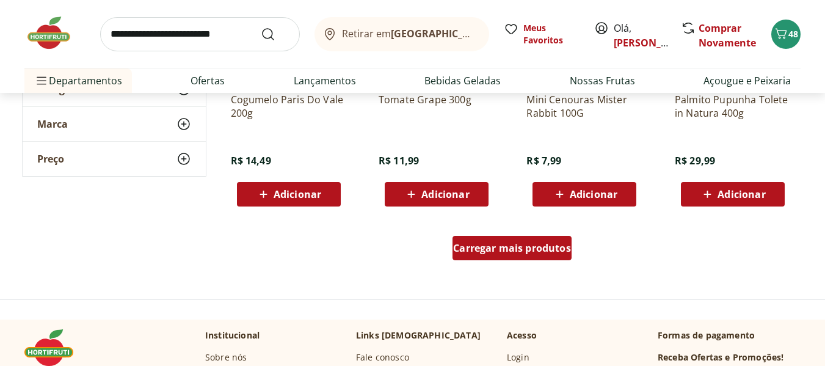
click at [519, 250] on span "Carregar mais produtos" at bounding box center [512, 248] width 118 height 10
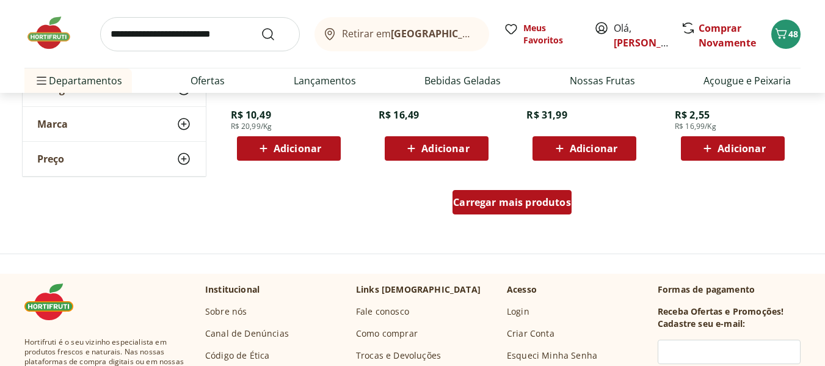
scroll to position [4824, 0]
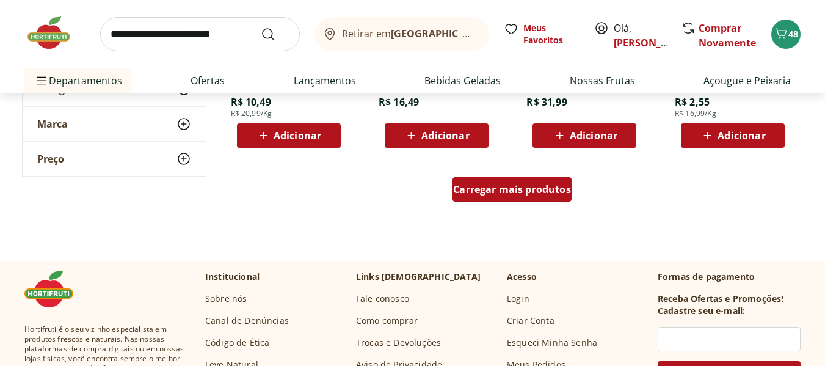
click at [512, 194] on span "Carregar mais produtos" at bounding box center [512, 189] width 118 height 10
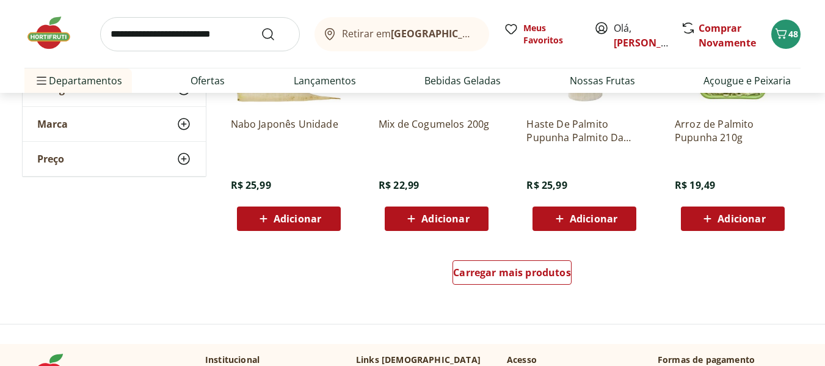
scroll to position [5557, 0]
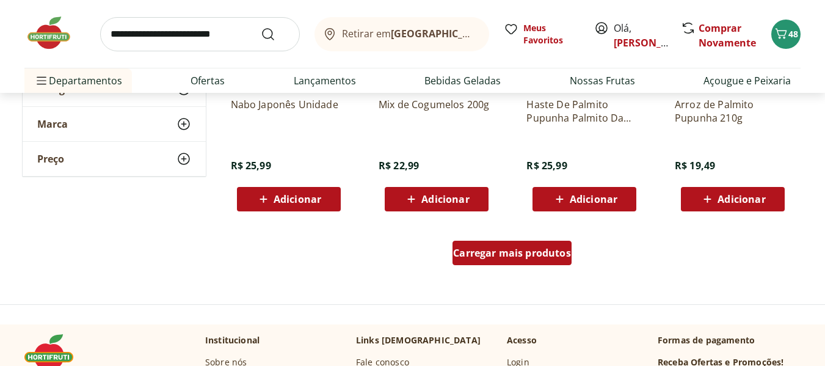
click at [490, 257] on span "Carregar mais produtos" at bounding box center [512, 253] width 118 height 10
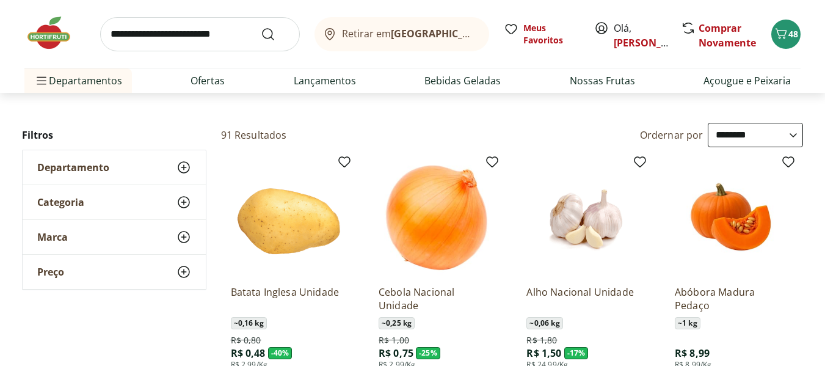
scroll to position [0, 0]
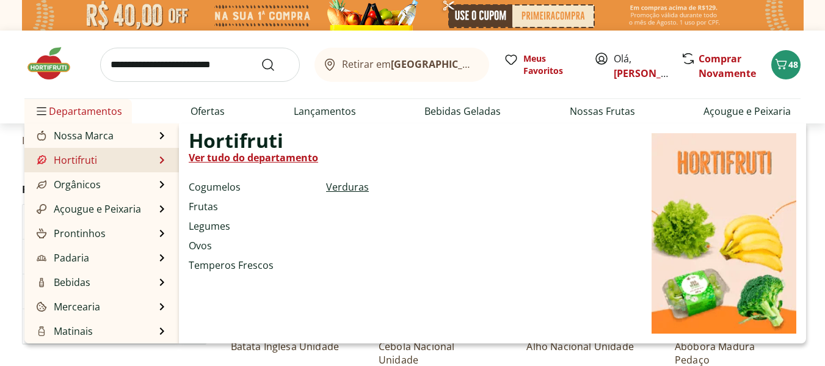
click at [341, 184] on link "Verduras" at bounding box center [347, 187] width 43 height 15
select select "**********"
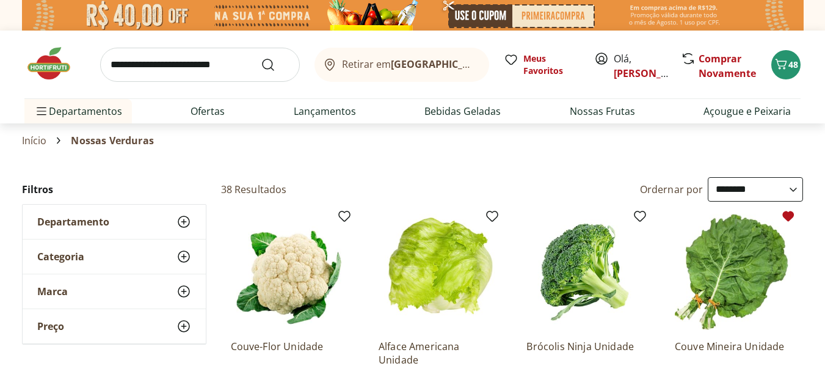
scroll to position [122, 0]
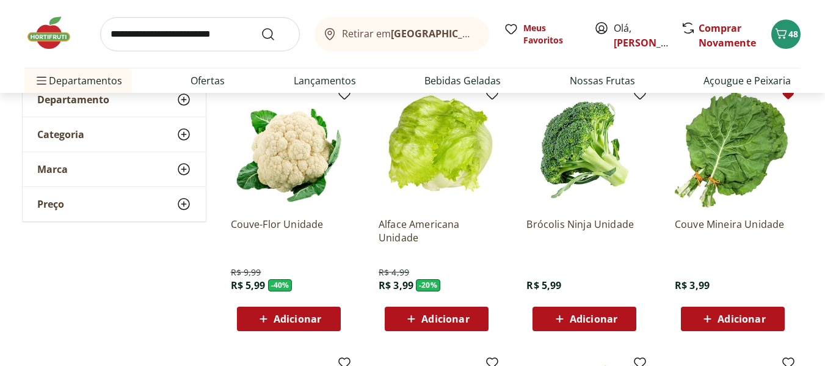
click at [306, 316] on span "Adicionar" at bounding box center [298, 319] width 48 height 10
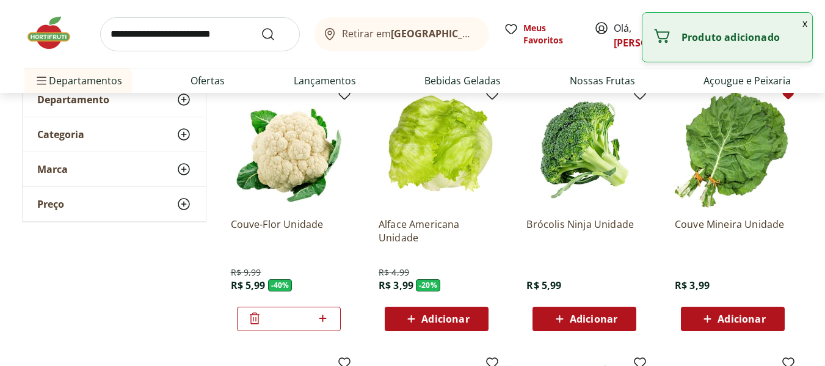
click at [330, 315] on icon at bounding box center [322, 318] width 15 height 15
type input "*"
click at [446, 318] on span "Adicionar" at bounding box center [445, 319] width 48 height 10
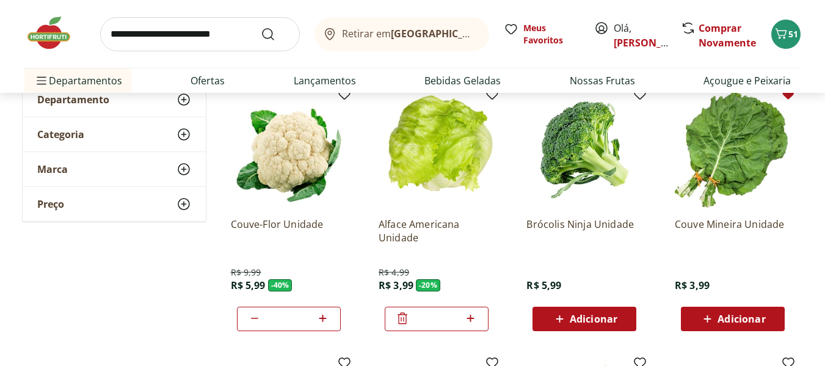
click at [732, 314] on span "Adicionar" at bounding box center [741, 319] width 48 height 10
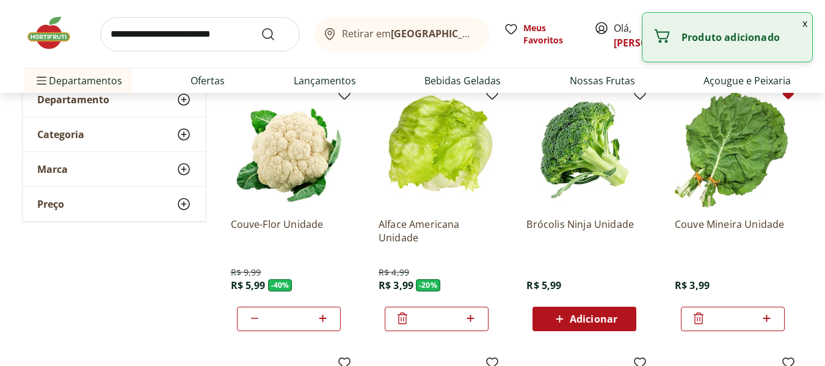
click at [763, 316] on icon at bounding box center [766, 318] width 15 height 15
type input "*"
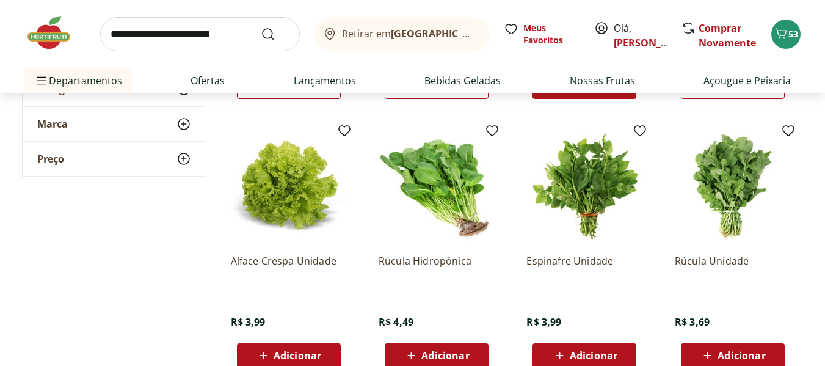
scroll to position [427, 0]
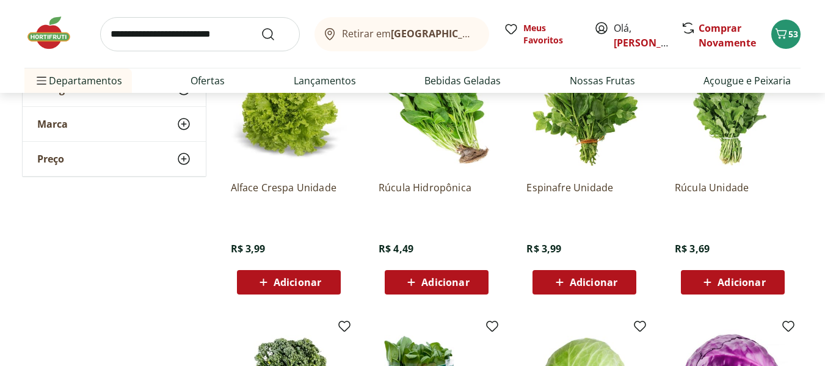
click at [744, 283] on span "Adicionar" at bounding box center [741, 282] width 48 height 10
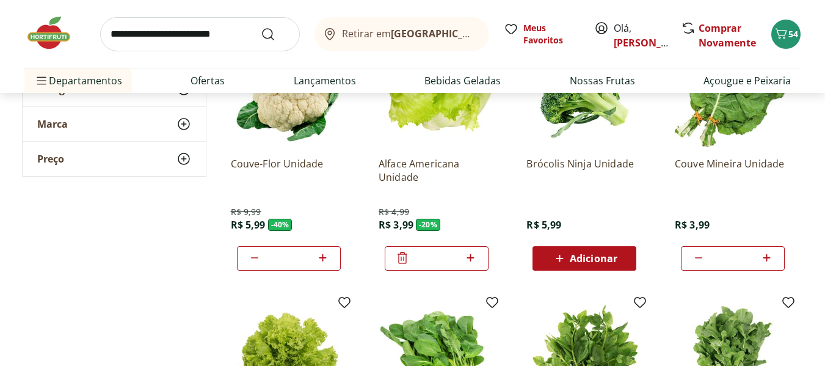
scroll to position [183, 0]
click at [594, 255] on span "Adicionar" at bounding box center [594, 258] width 48 height 10
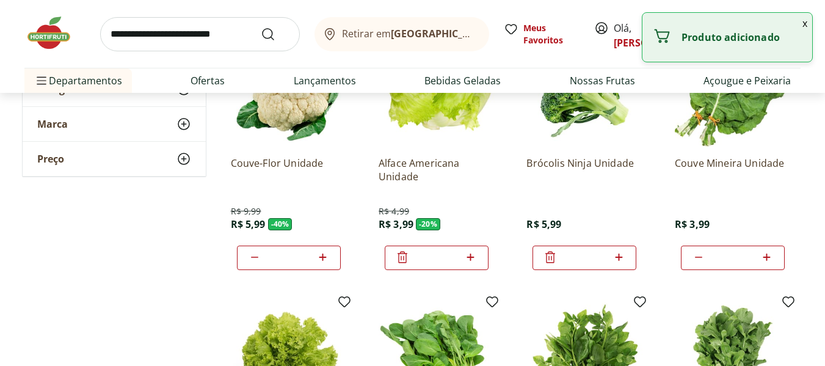
click at [617, 255] on icon at bounding box center [618, 257] width 15 height 15
type input "*"
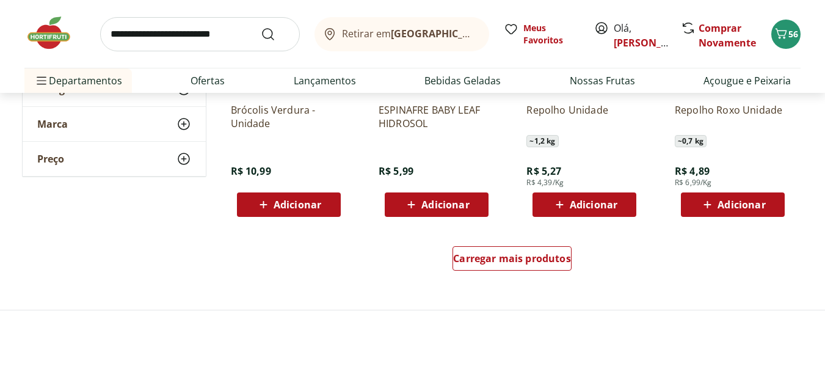
scroll to position [794, 0]
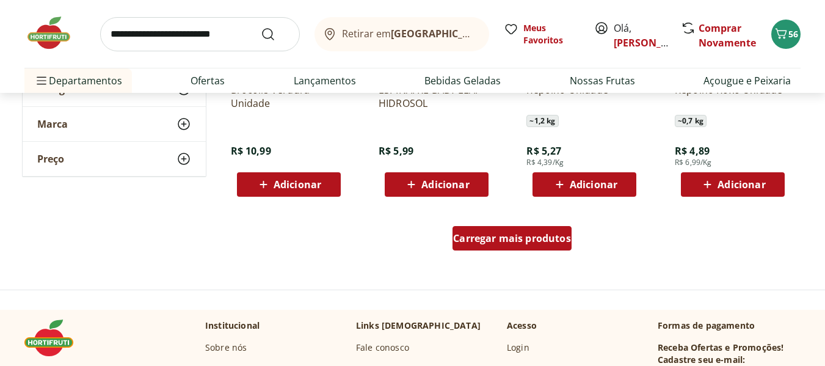
click at [470, 240] on span "Carregar mais produtos" at bounding box center [512, 238] width 118 height 10
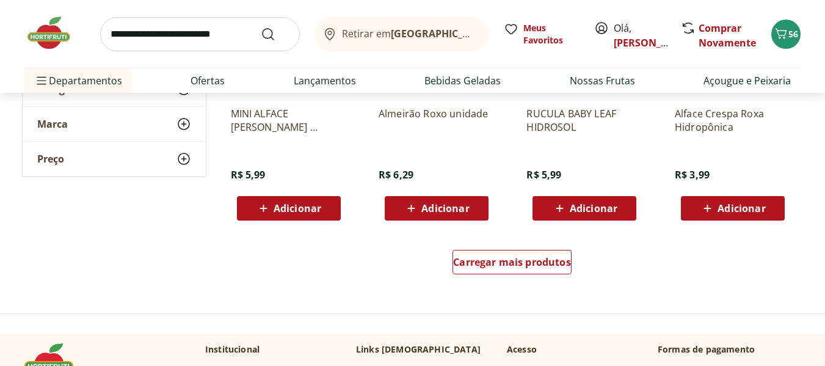
scroll to position [1588, 0]
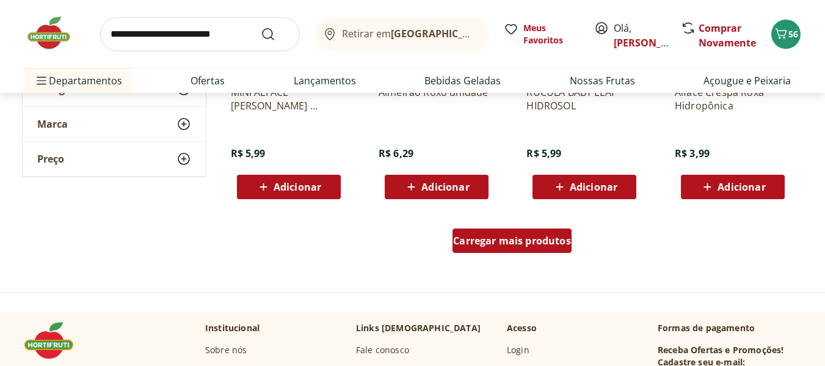
click at [493, 241] on span "Carregar mais produtos" at bounding box center [512, 241] width 118 height 10
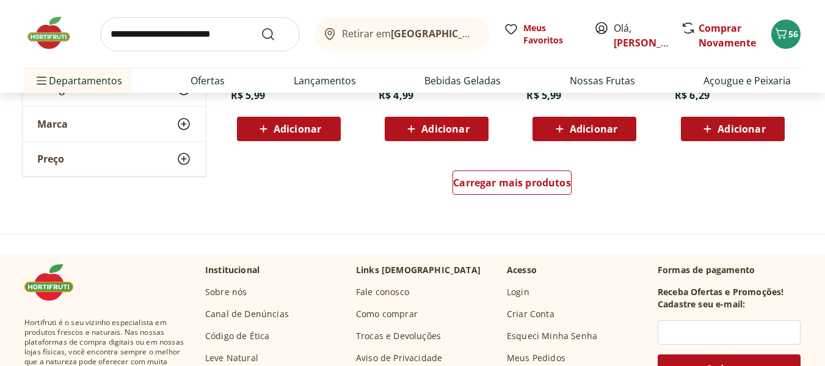
scroll to position [2442, 0]
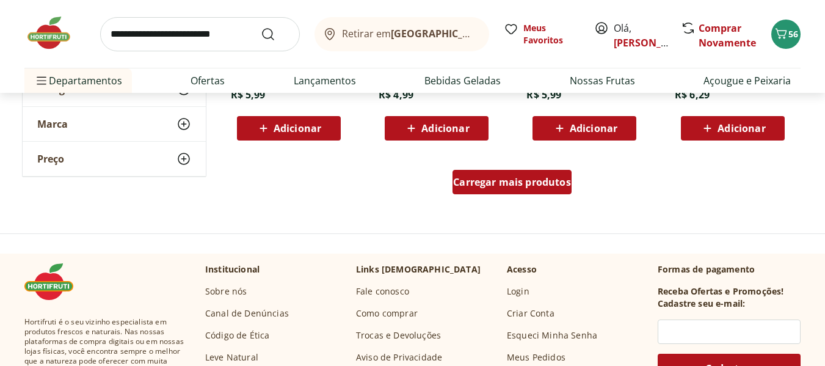
click at [518, 181] on span "Carregar mais produtos" at bounding box center [512, 182] width 118 height 10
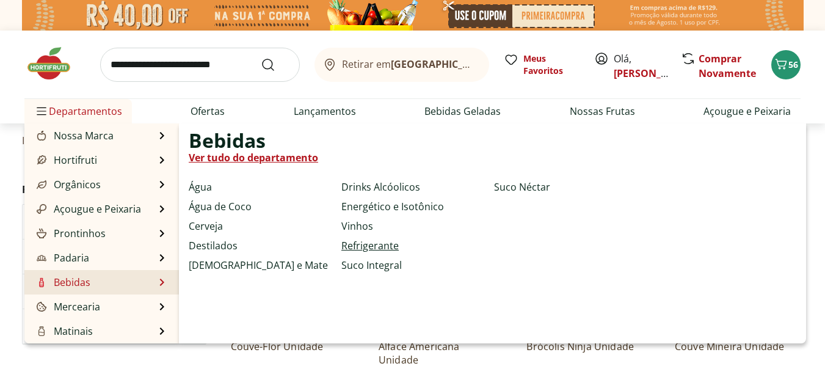
click at [372, 250] on link "Refrigerante" at bounding box center [369, 245] width 57 height 15
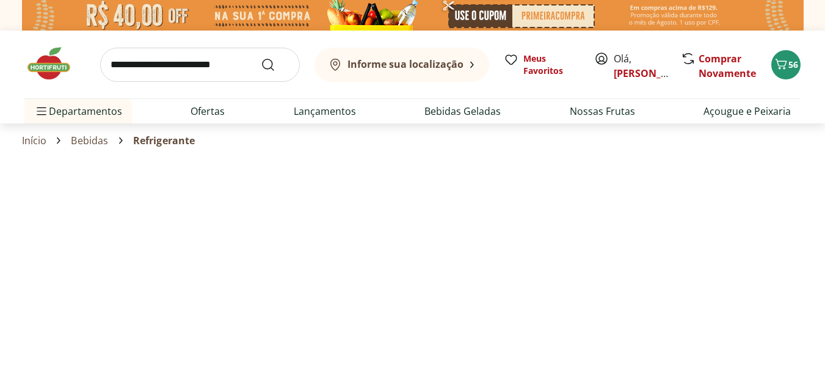
select select "**********"
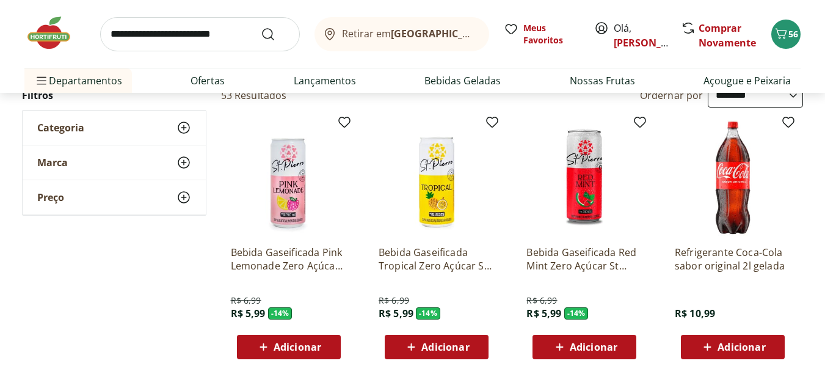
scroll to position [122, 0]
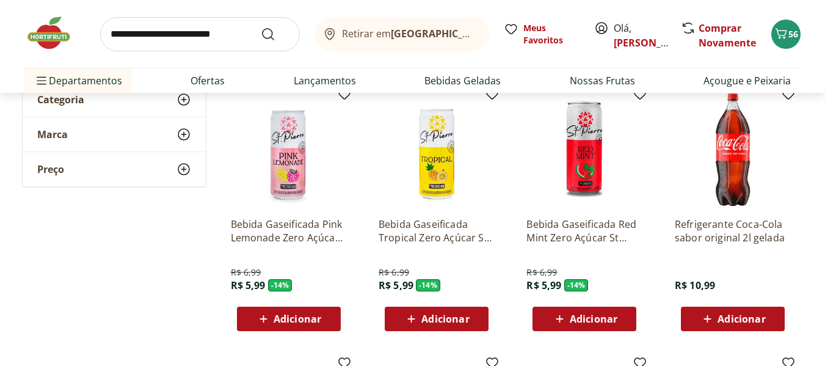
click at [756, 314] on span "Adicionar" at bounding box center [741, 319] width 48 height 10
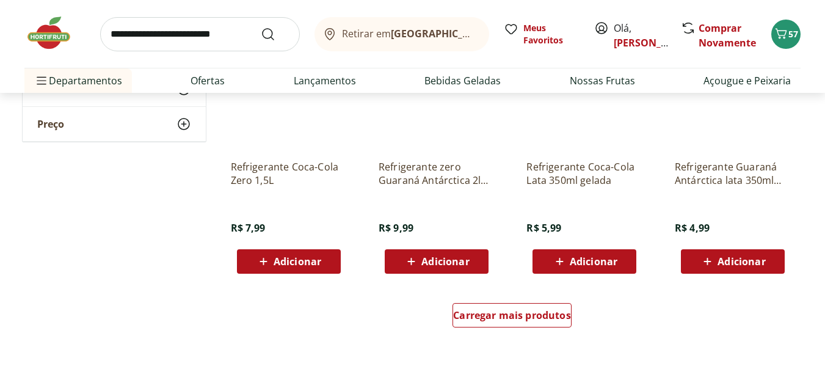
scroll to position [733, 0]
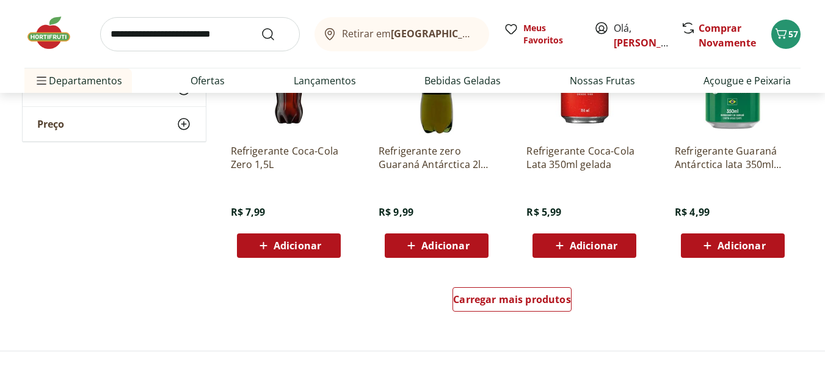
click at [288, 249] on span "Adicionar" at bounding box center [298, 246] width 48 height 10
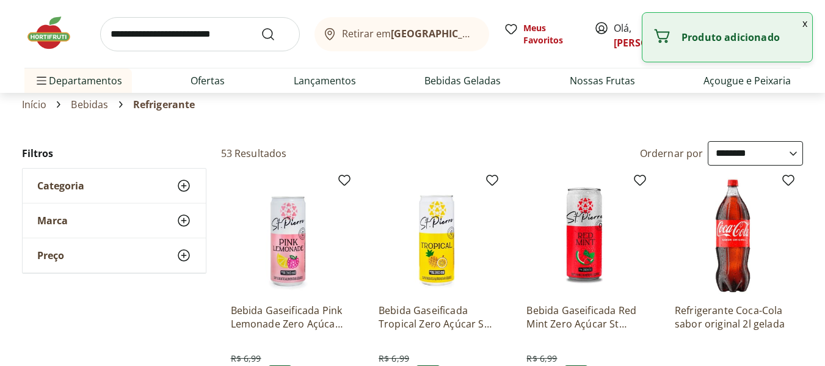
scroll to position [0, 0]
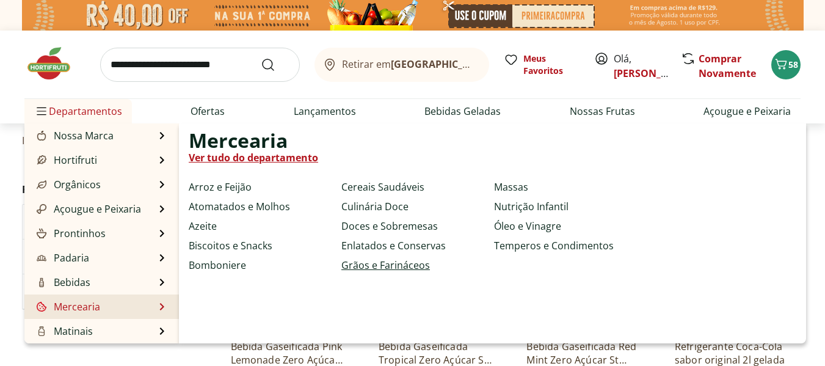
click at [387, 263] on link "Grãos e Farináceos" at bounding box center [385, 265] width 89 height 15
select select "**********"
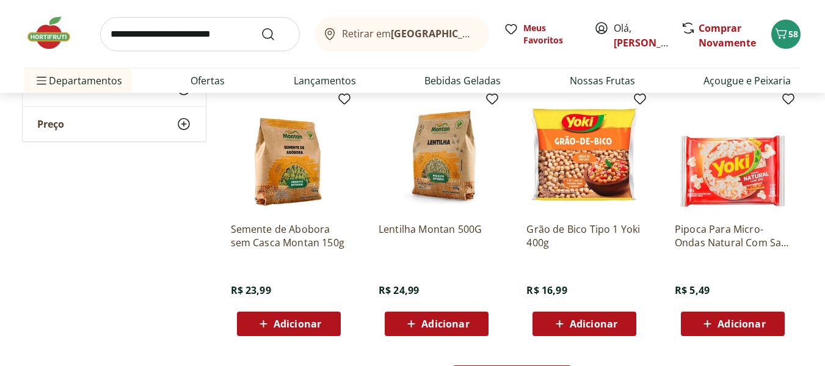
scroll to position [794, 0]
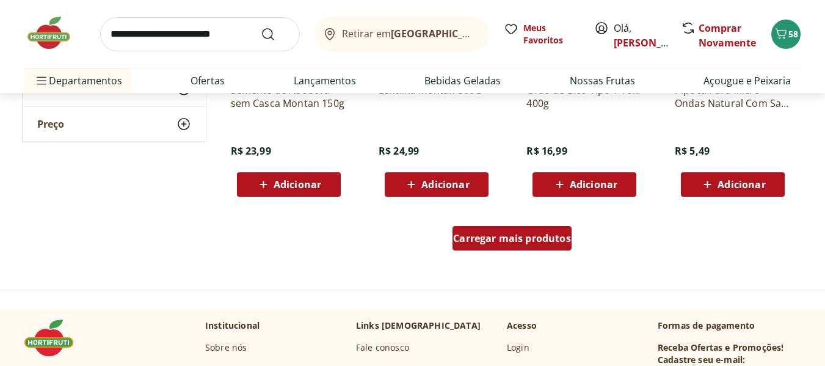
click at [494, 239] on span "Carregar mais produtos" at bounding box center [512, 238] width 118 height 10
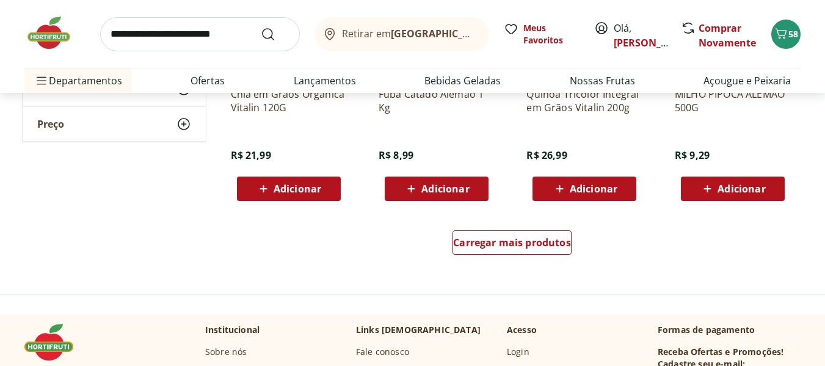
scroll to position [1588, 0]
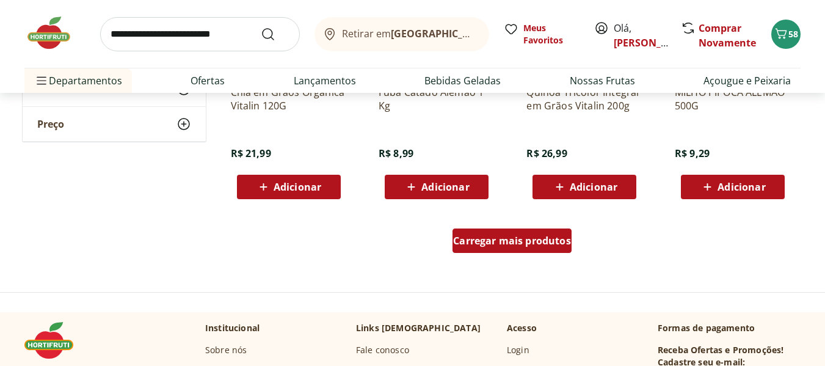
click at [474, 241] on span "Carregar mais produtos" at bounding box center [512, 241] width 118 height 10
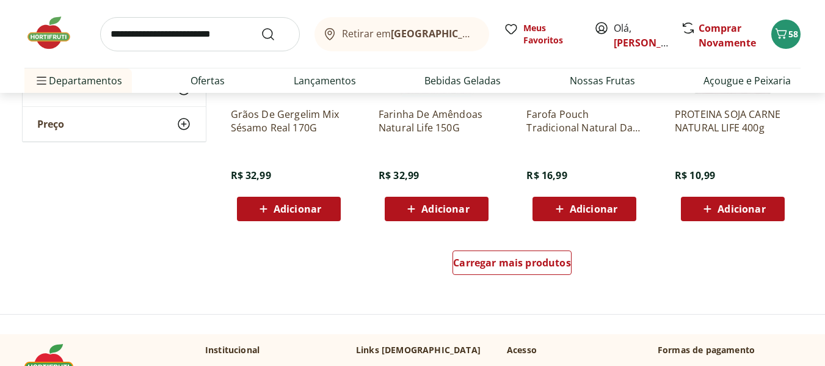
scroll to position [2381, 0]
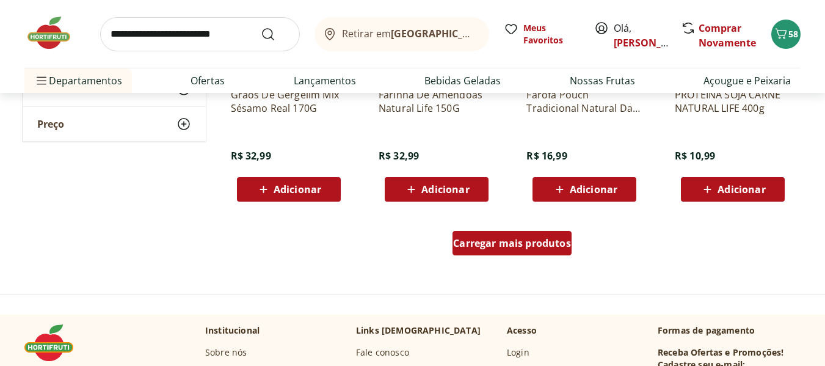
click at [498, 252] on div "Carregar mais produtos" at bounding box center [511, 243] width 119 height 24
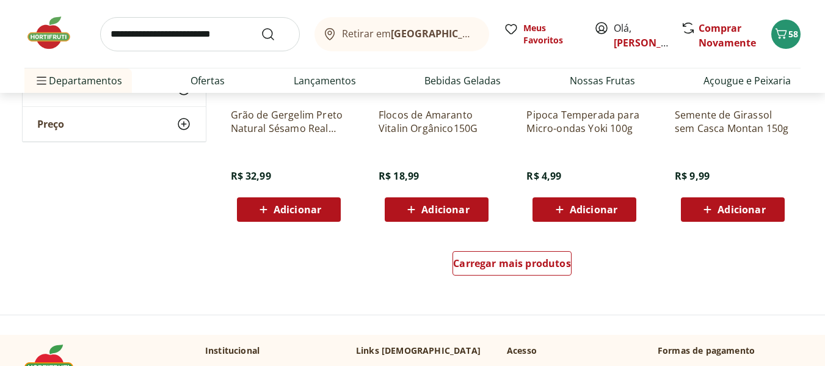
scroll to position [3175, 0]
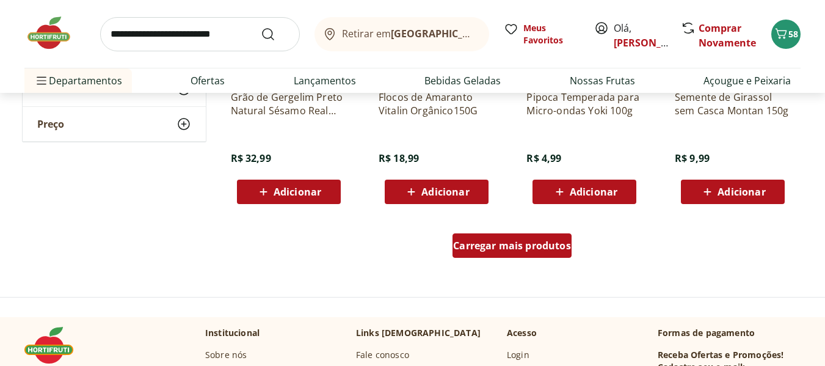
click at [497, 242] on span "Carregar mais produtos" at bounding box center [512, 246] width 118 height 10
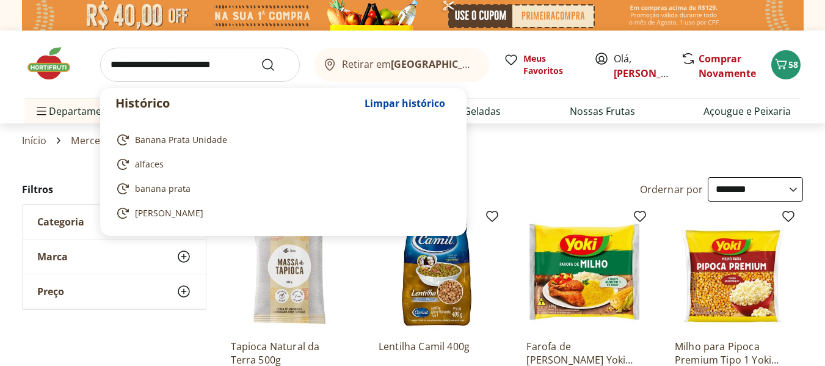
click at [116, 62] on input "search" at bounding box center [200, 65] width 200 height 34
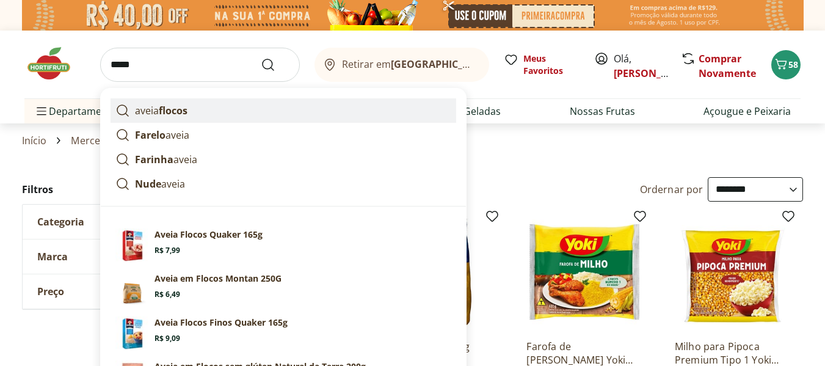
click at [153, 109] on p "aveia flocos" at bounding box center [161, 110] width 53 height 15
type input "**********"
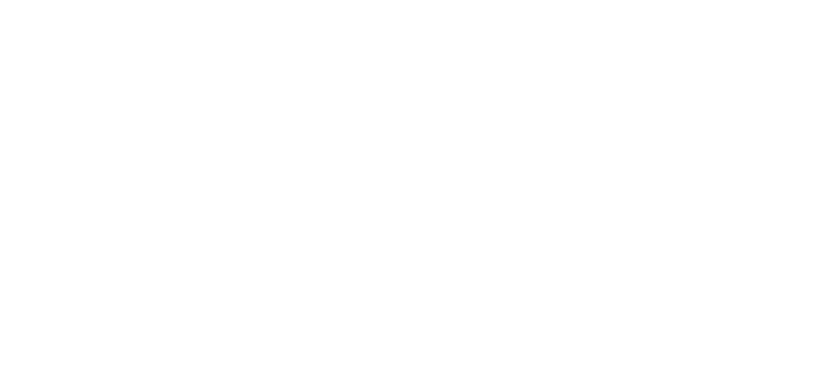
select select "**********"
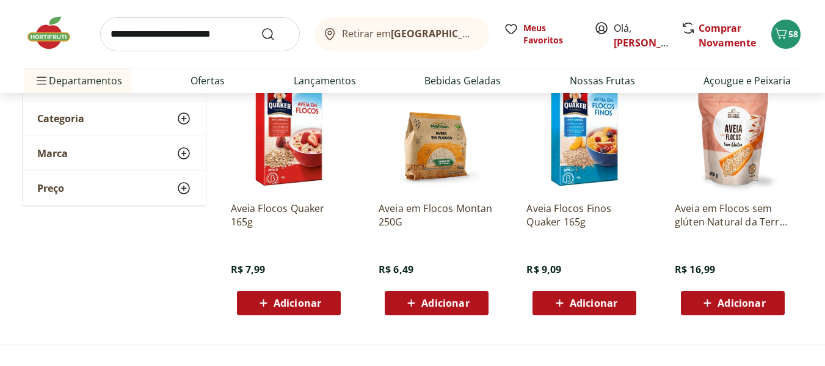
scroll to position [183, 0]
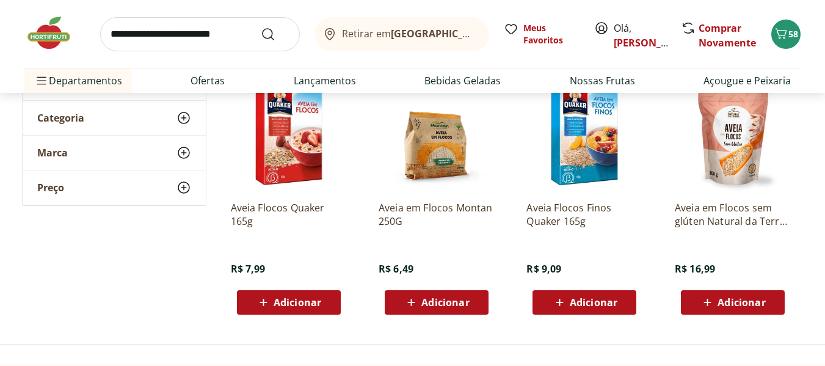
click at [436, 297] on span "Adicionar" at bounding box center [445, 302] width 48 height 10
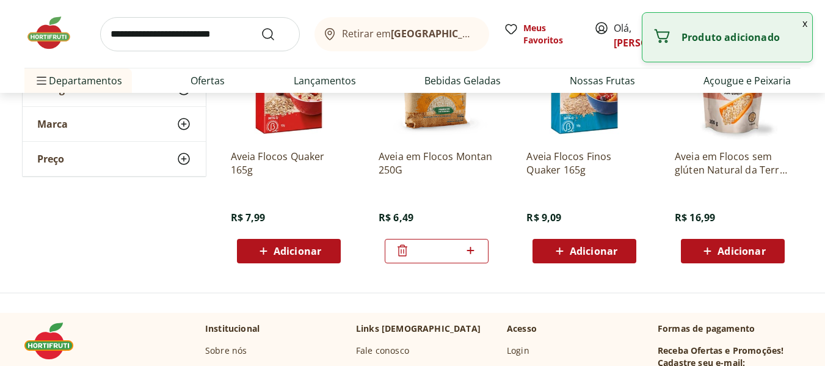
scroll to position [0, 0]
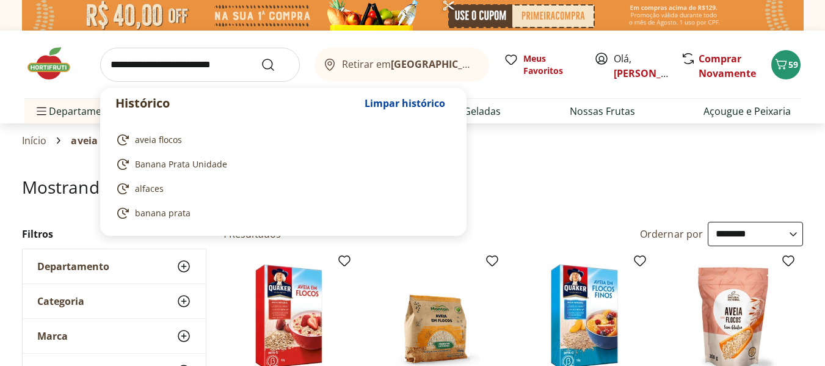
click at [139, 65] on input "search" at bounding box center [200, 65] width 200 height 34
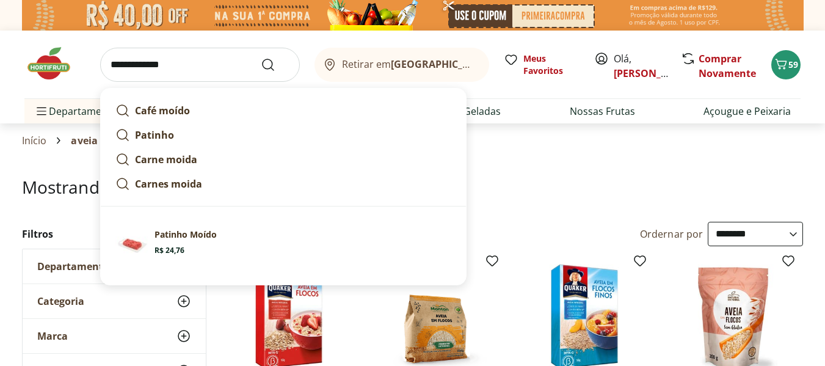
type input "**********"
click at [261, 57] on button "Submit Search" at bounding box center [275, 64] width 29 height 15
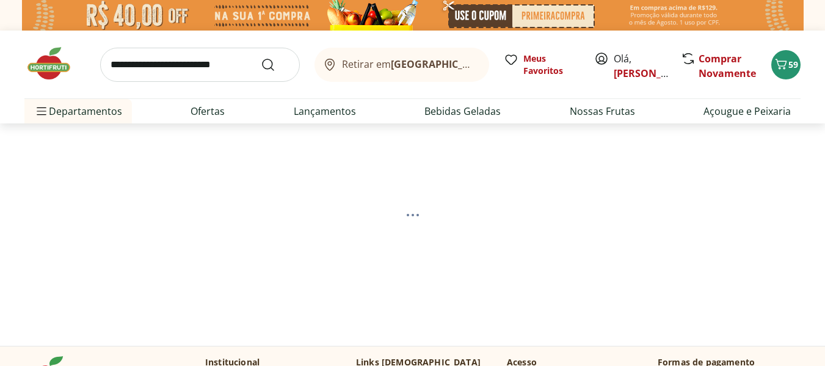
select select "**********"
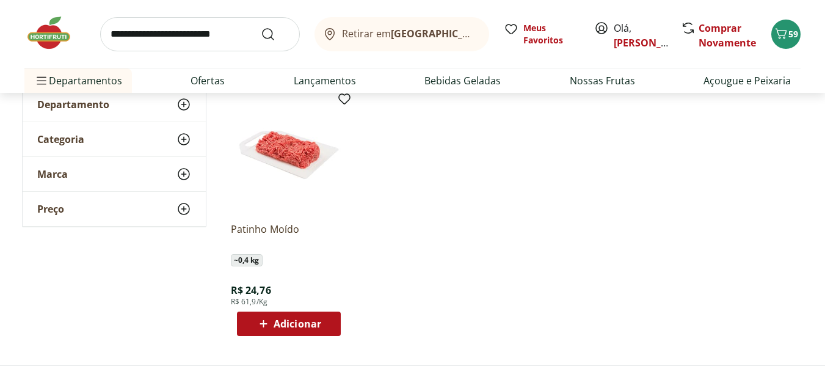
scroll to position [183, 0]
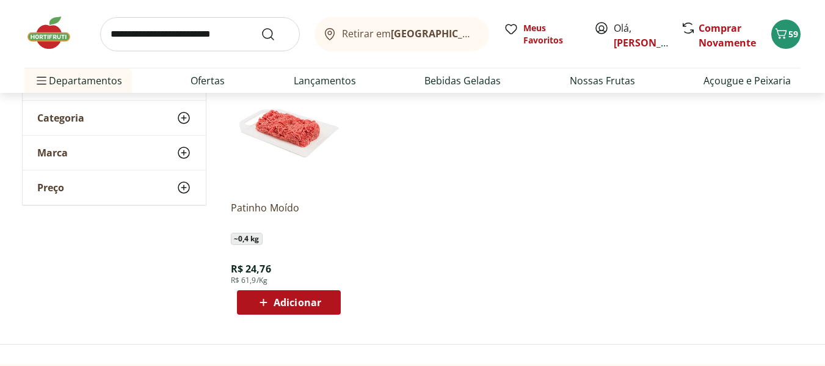
click at [294, 297] on span "Adicionar" at bounding box center [298, 302] width 48 height 10
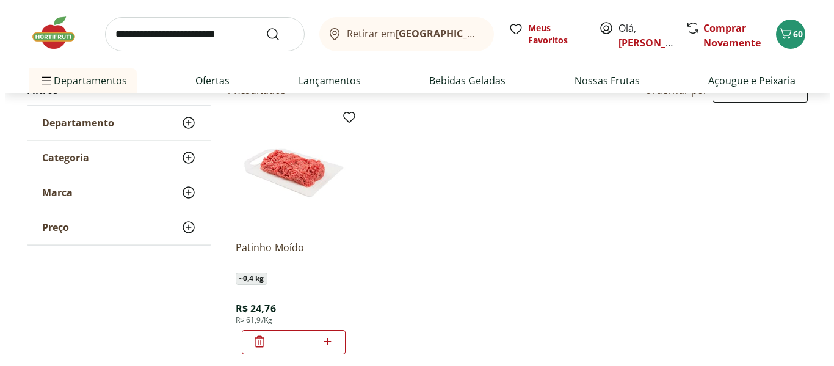
scroll to position [122, 0]
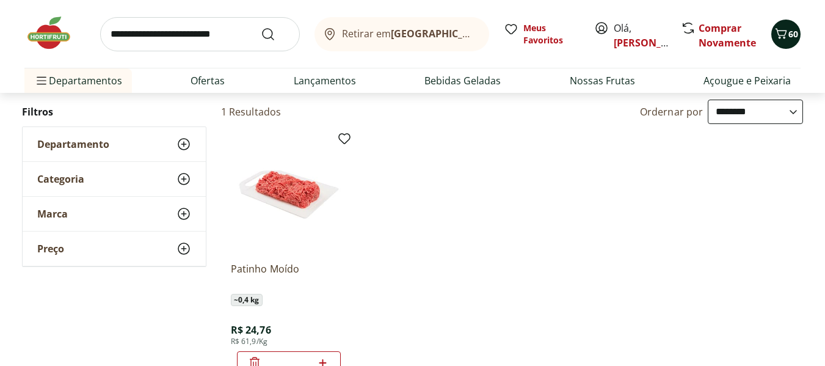
click at [780, 32] on icon "Carrinho" at bounding box center [781, 33] width 15 height 15
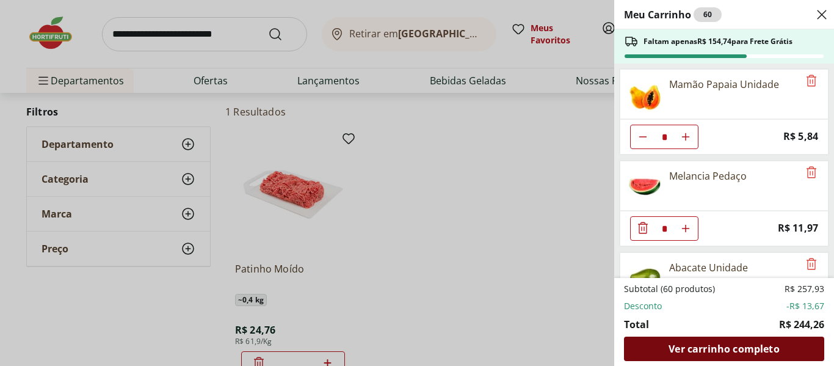
click at [734, 344] on span "Ver carrinho completo" at bounding box center [724, 349] width 111 height 10
